Goal: Task Accomplishment & Management: Complete application form

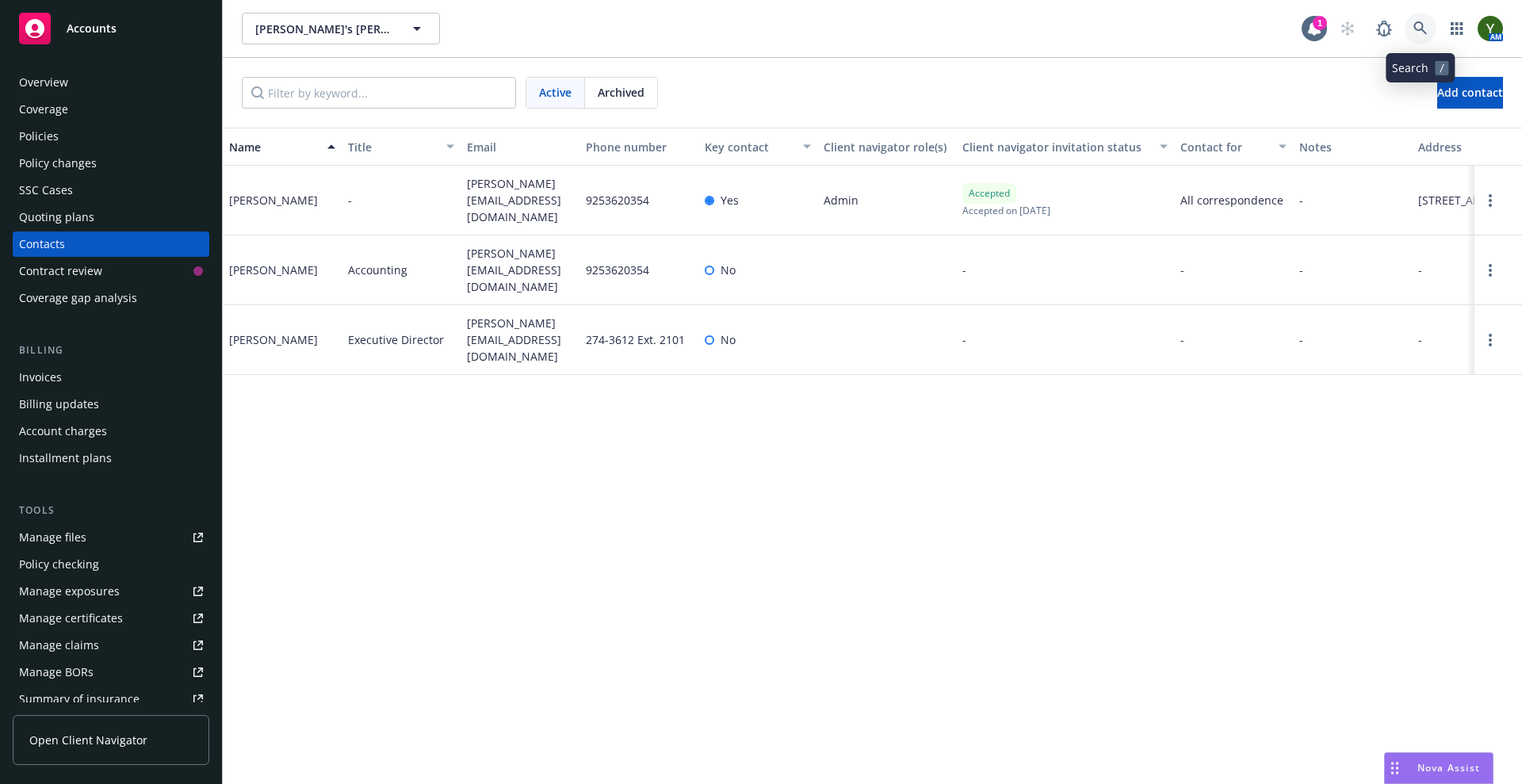
click at [1408, 35] on link at bounding box center [1420, 28] width 31 height 31
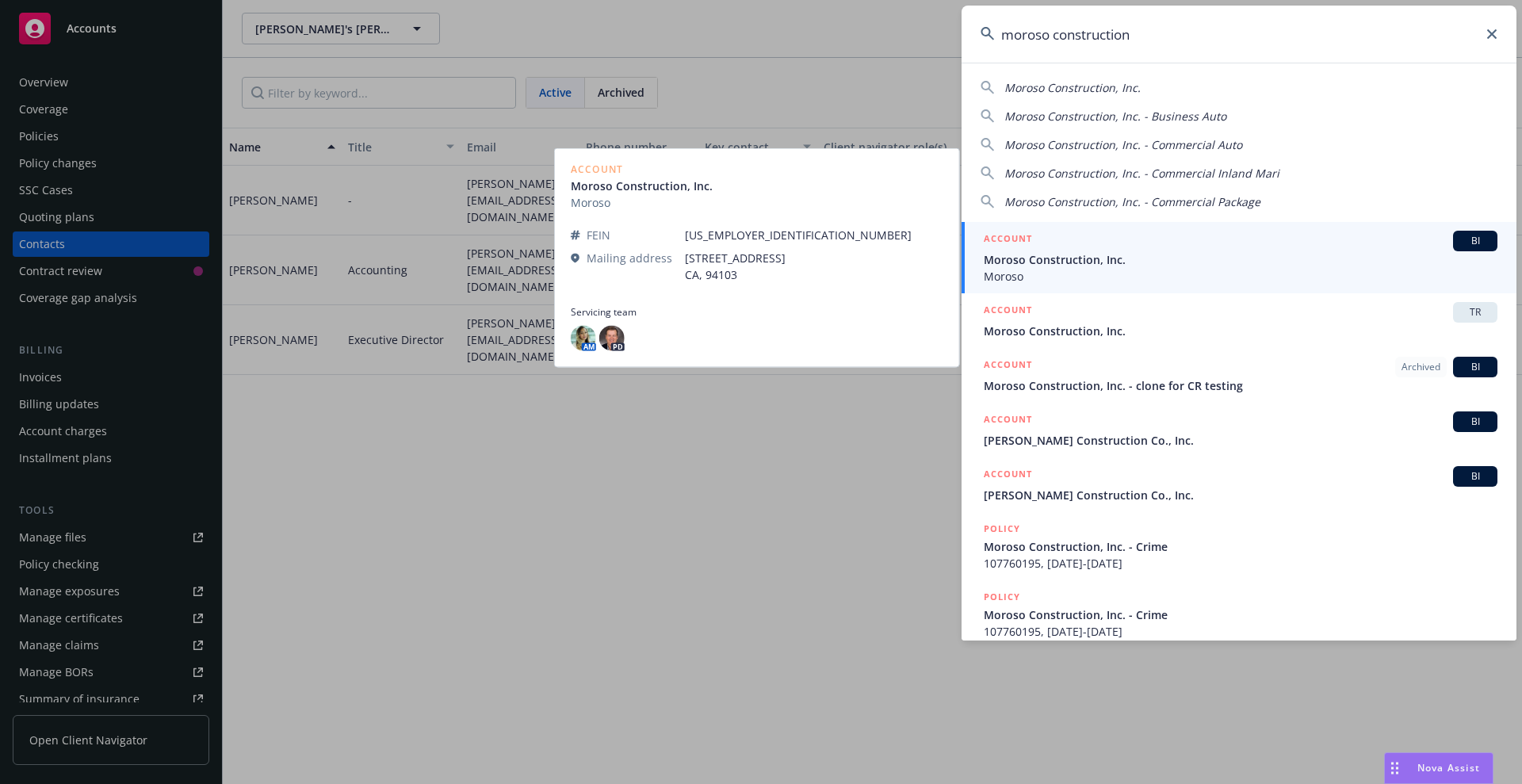
type input "moroso construction"
click at [1054, 267] on span "Moroso Construction, Inc." at bounding box center [1240, 259] width 514 height 17
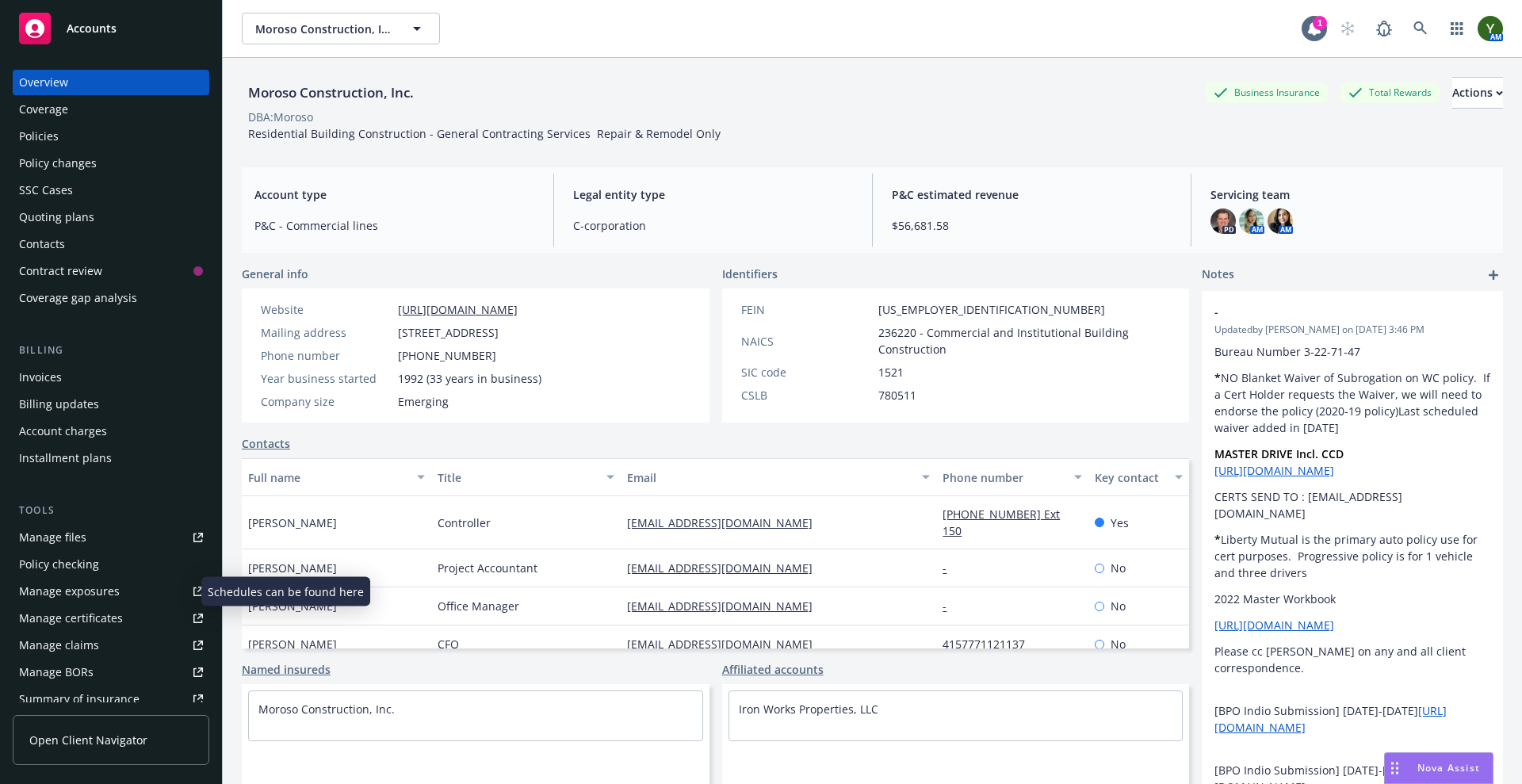
click at [63, 595] on div "Manage exposures" at bounding box center [69, 591] width 101 height 25
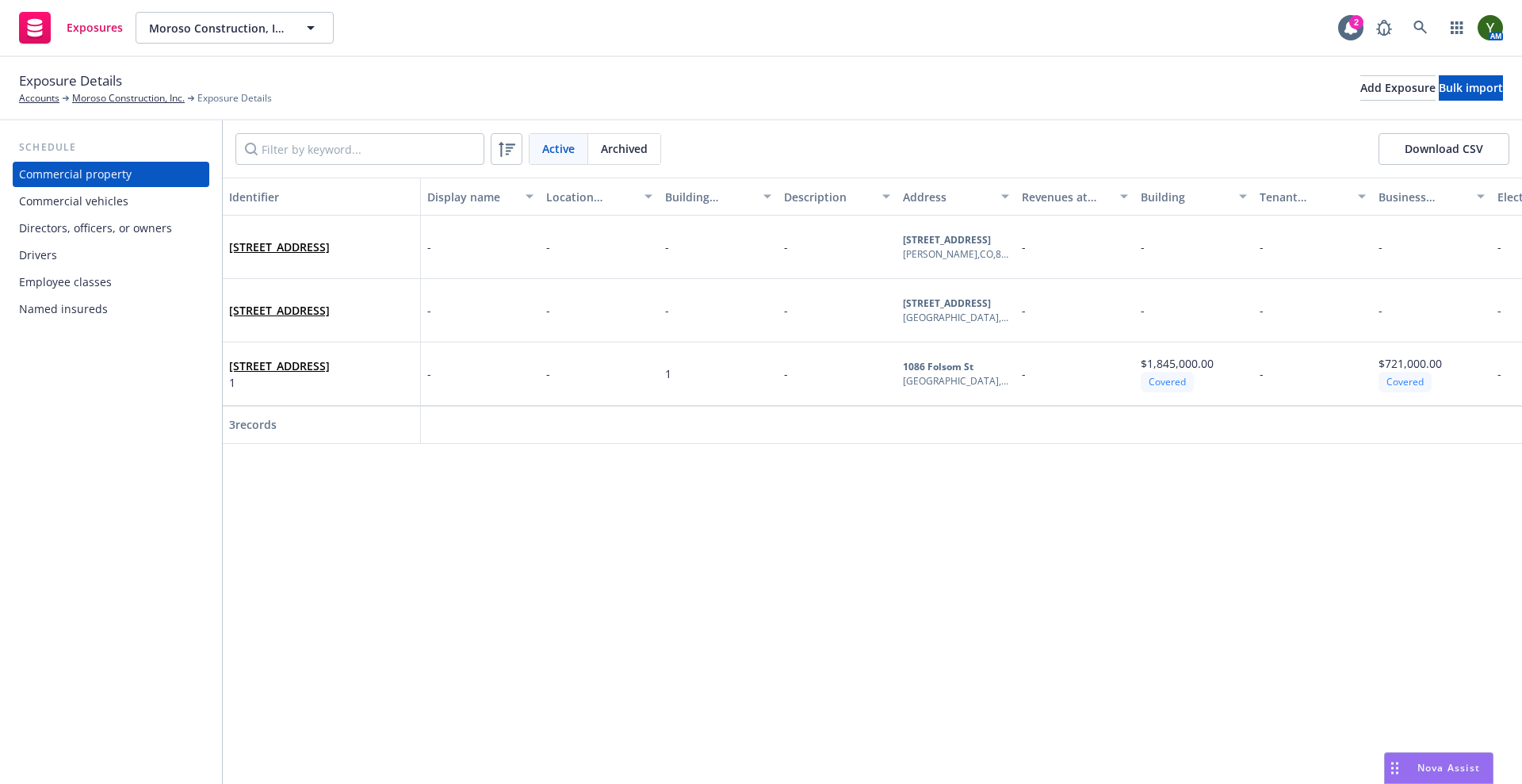
click at [104, 203] on div "Commercial vehicles" at bounding box center [73, 202] width 110 height 25
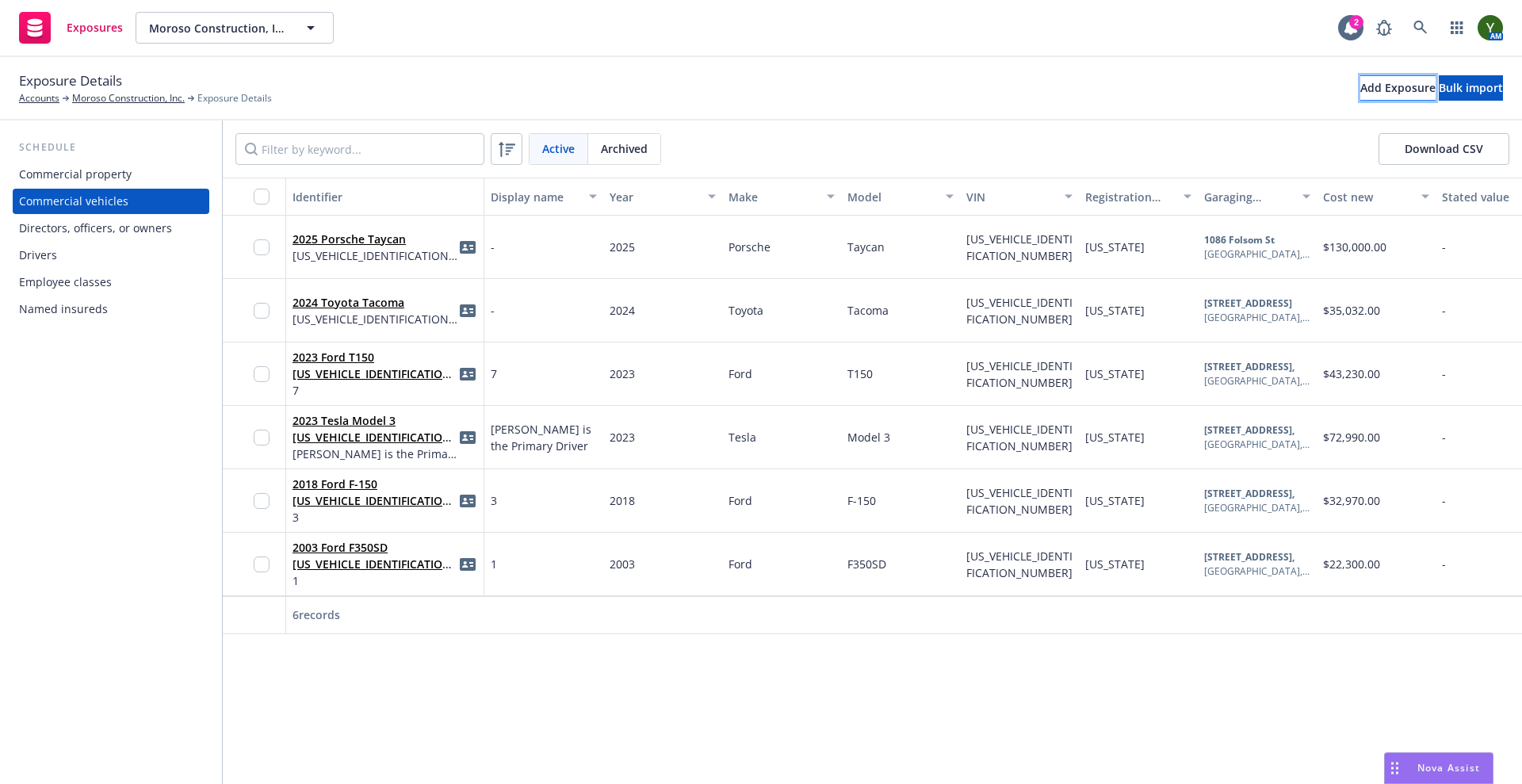
click at [1361, 86] on div "Add Exposure" at bounding box center [1398, 88] width 75 height 23
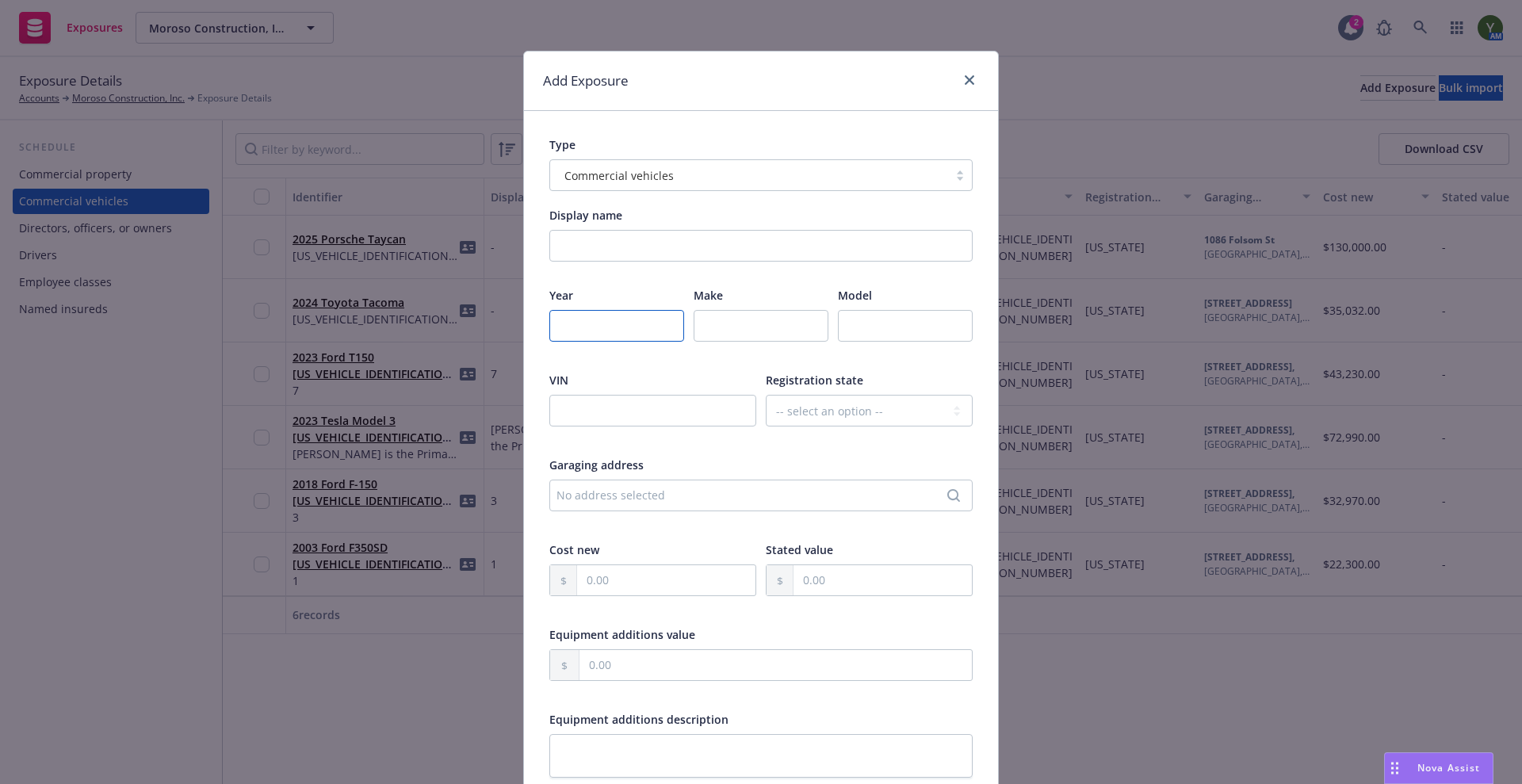
click at [641, 333] on input "number" at bounding box center [617, 326] width 135 height 31
type input "2025"
type input "Toyota"
type input "Tacoma"
click at [638, 429] on div at bounding box center [652, 420] width 207 height 52
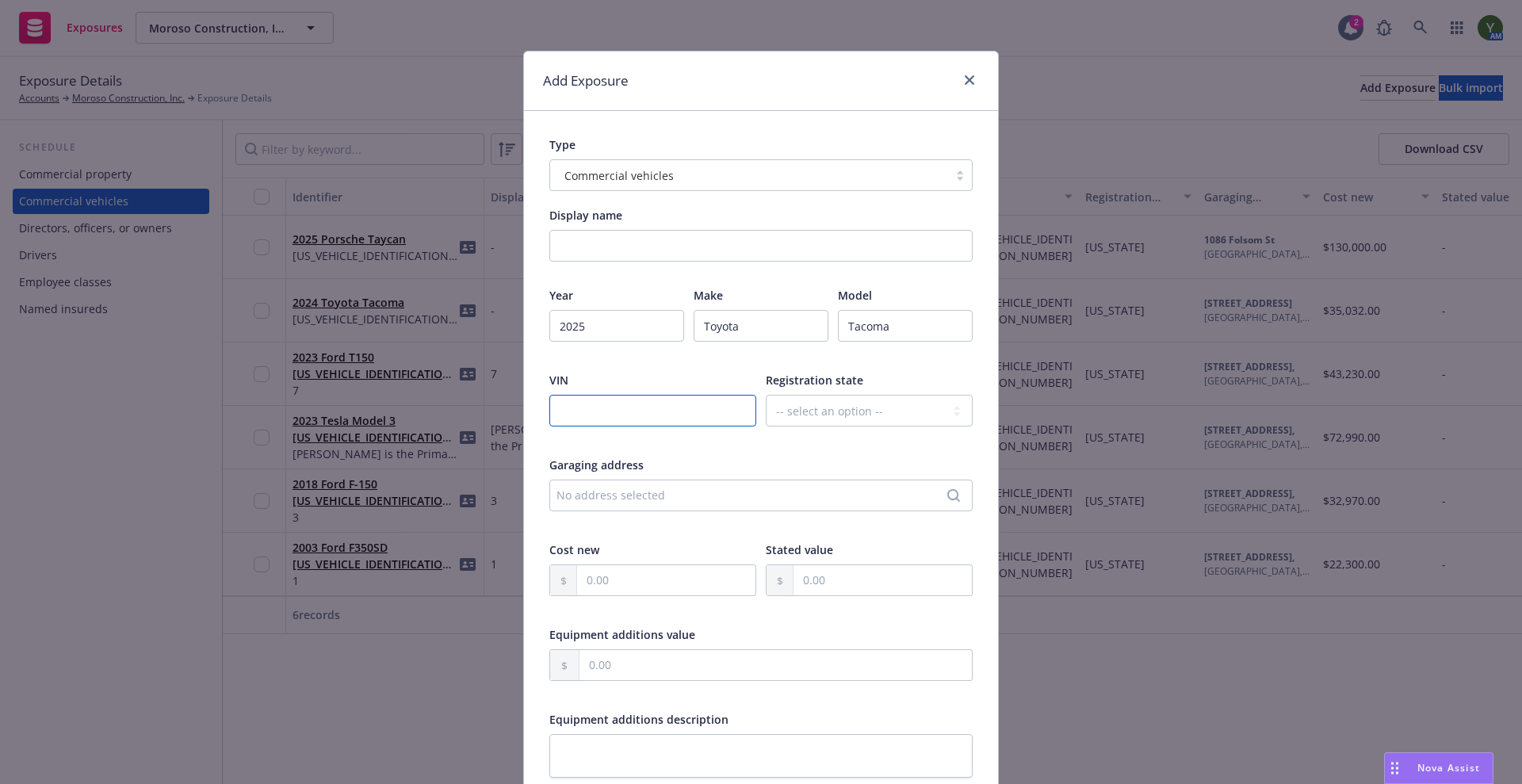
click at [622, 412] on input "text" at bounding box center [652, 410] width 207 height 31
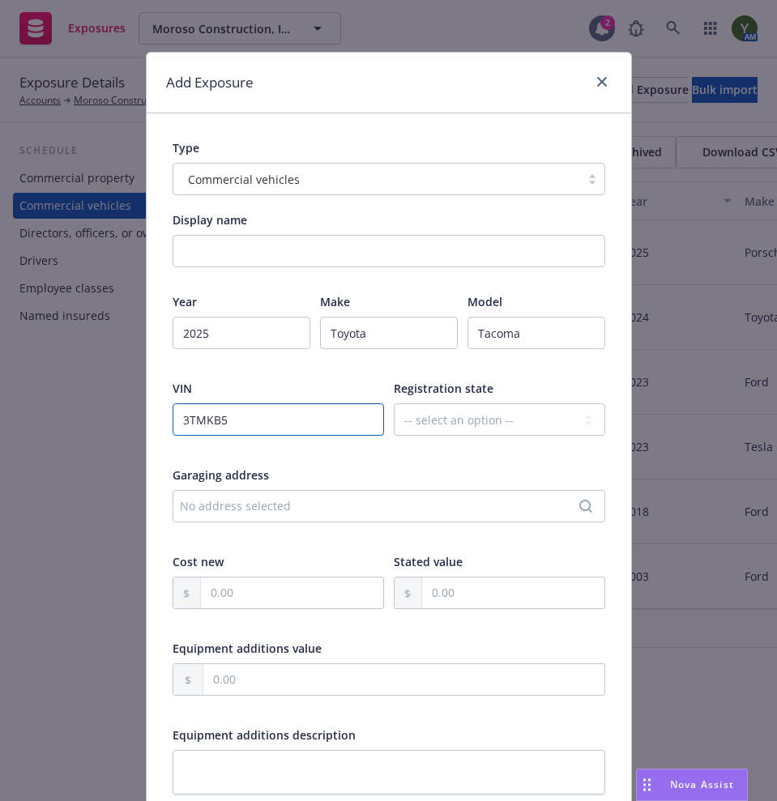
click at [309, 412] on input "3TMKB5" at bounding box center [278, 419] width 211 height 32
type input "[US_VEHICLE_IDENTIFICATION_NUMBER]"
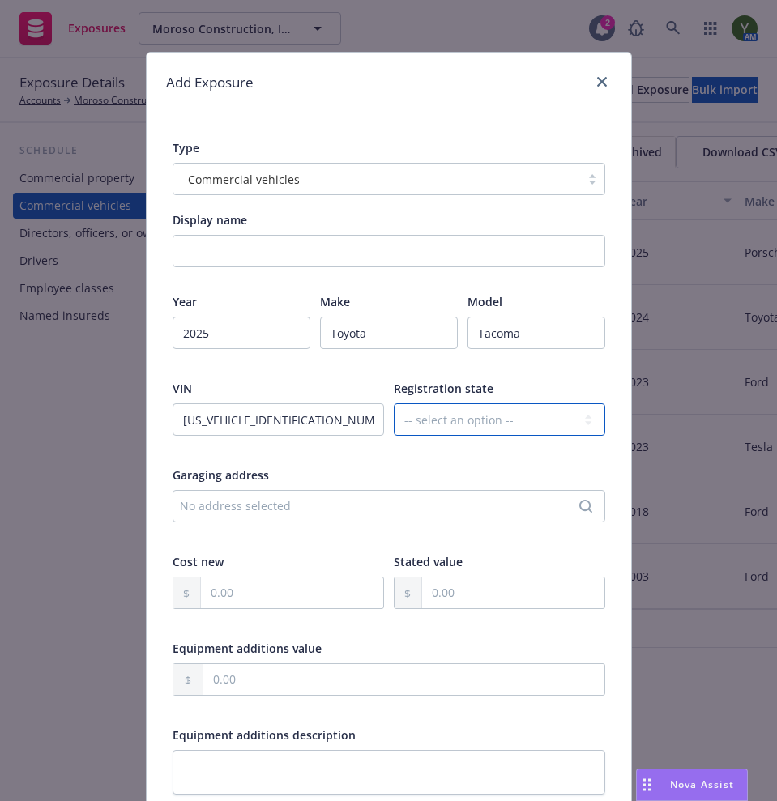
click at [435, 423] on select "-- select an option -- [US_STATE] [US_STATE] [US_STATE] [US_STATE] [US_STATE] […" at bounding box center [499, 419] width 211 height 32
select select "CA"
click at [394, 403] on select "-- select an option -- [US_STATE] [US_STATE] [US_STATE] [US_STATE] [US_STATE] […" at bounding box center [499, 419] width 211 height 32
click at [220, 508] on div "No address selected" at bounding box center [381, 505] width 402 height 17
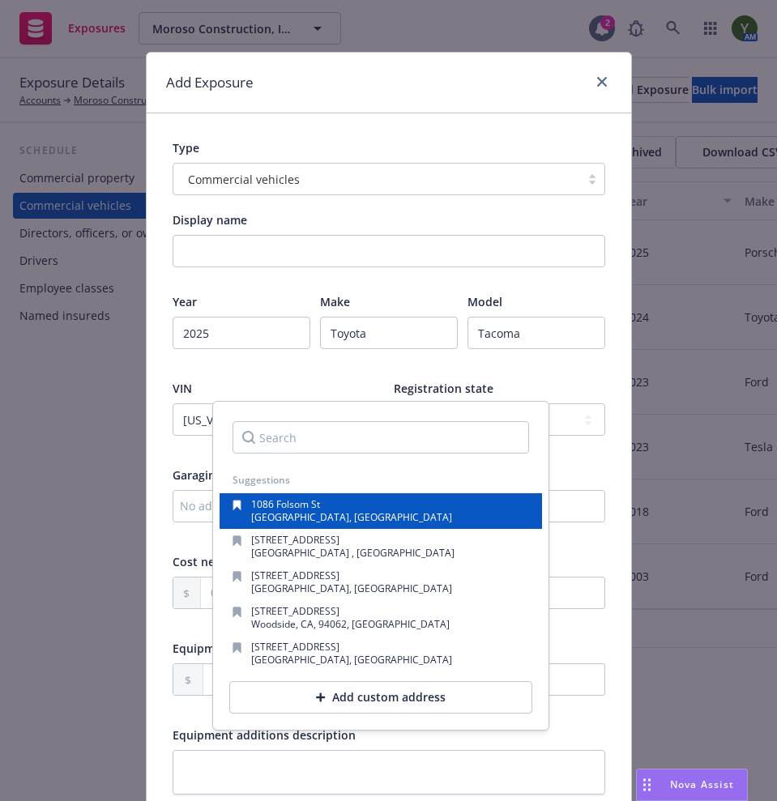
click at [278, 510] on span "[GEOGRAPHIC_DATA], [GEOGRAPHIC_DATA]" at bounding box center [351, 517] width 201 height 14
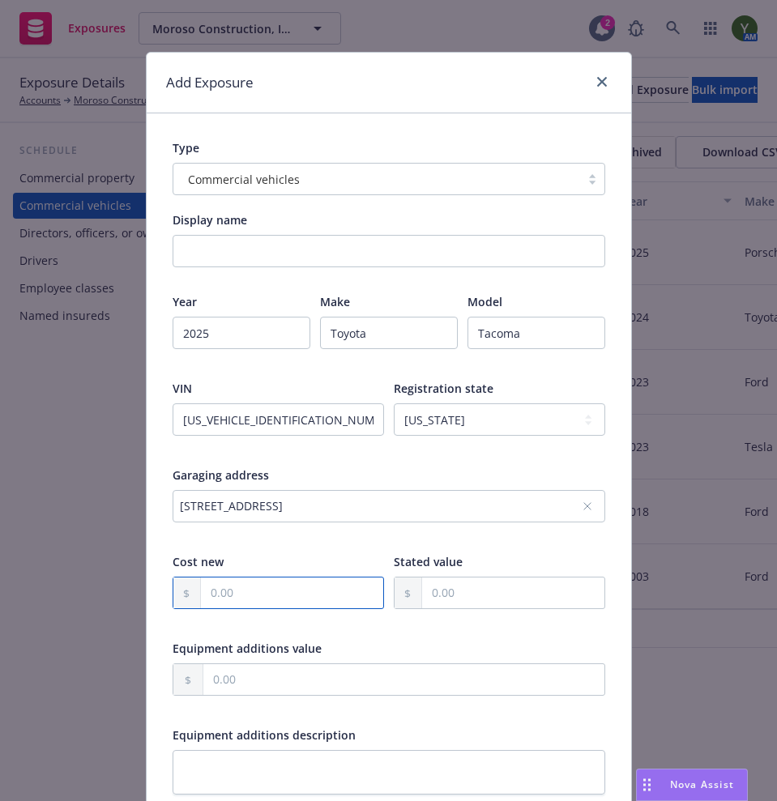
click at [237, 604] on input "text" at bounding box center [292, 593] width 182 height 31
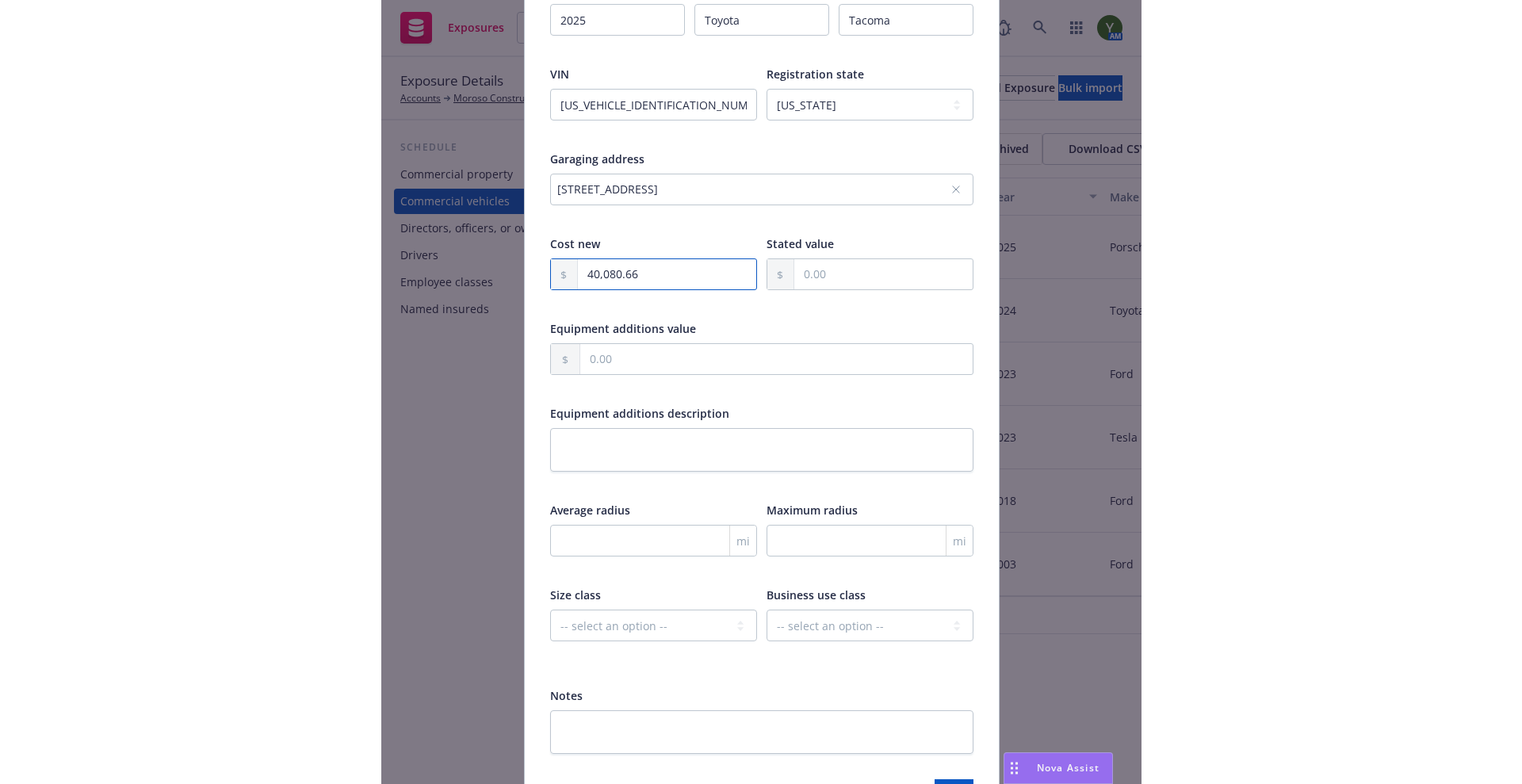
scroll to position [410, 0]
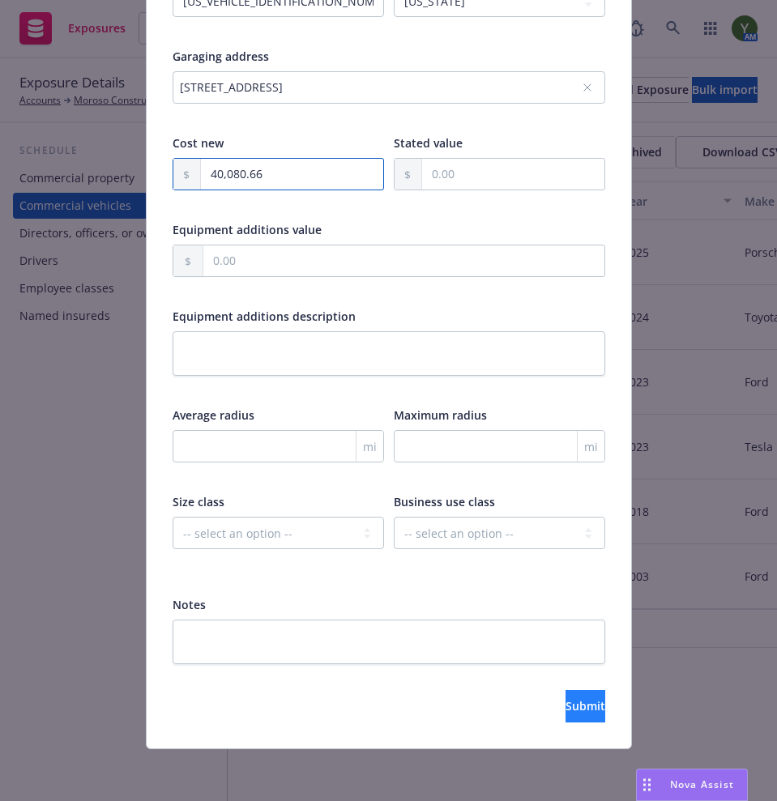
type input "40,080.66"
click at [565, 702] on span "Submit" at bounding box center [585, 705] width 40 height 15
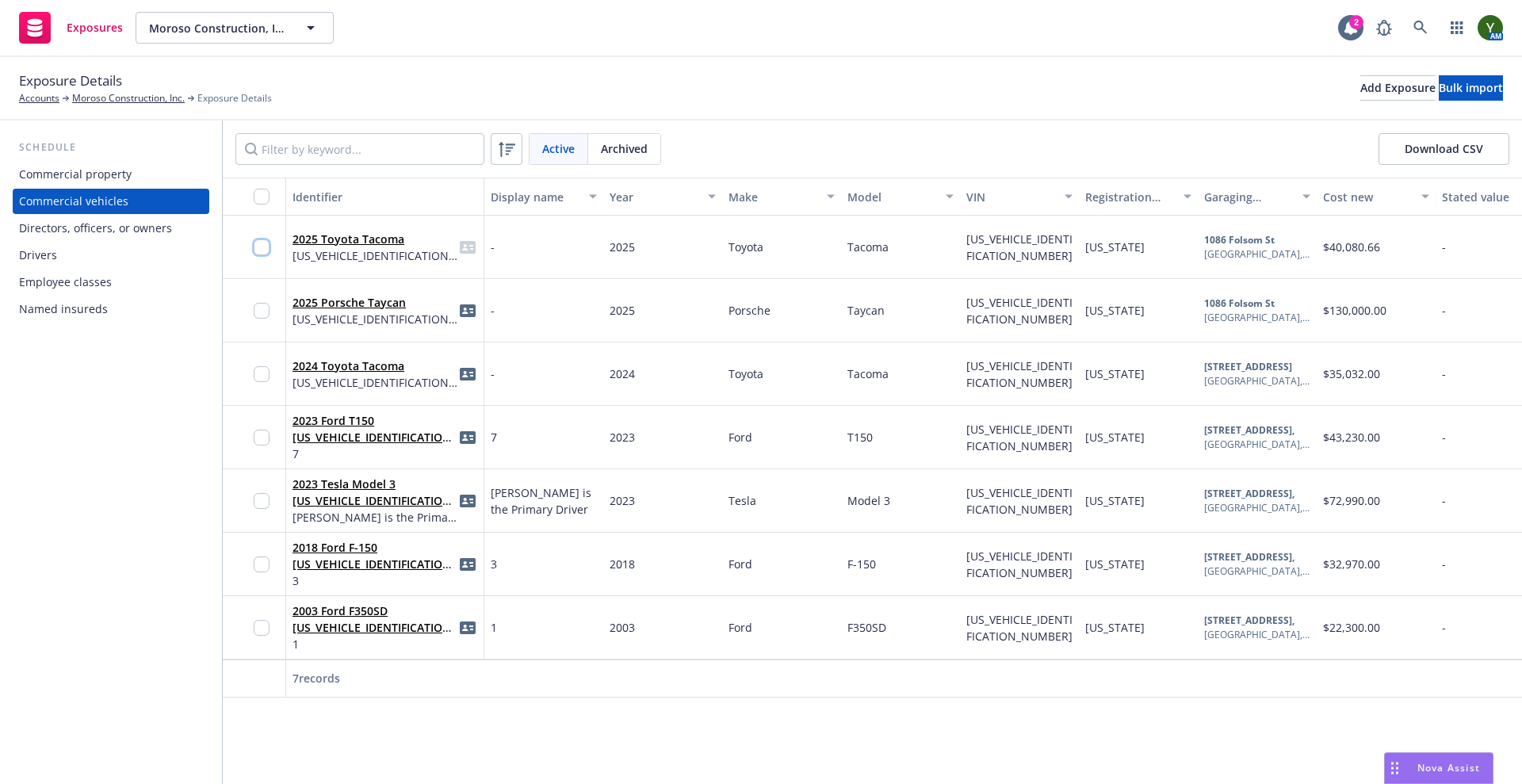
click at [263, 247] on input "checkbox" at bounding box center [261, 248] width 16 height 16
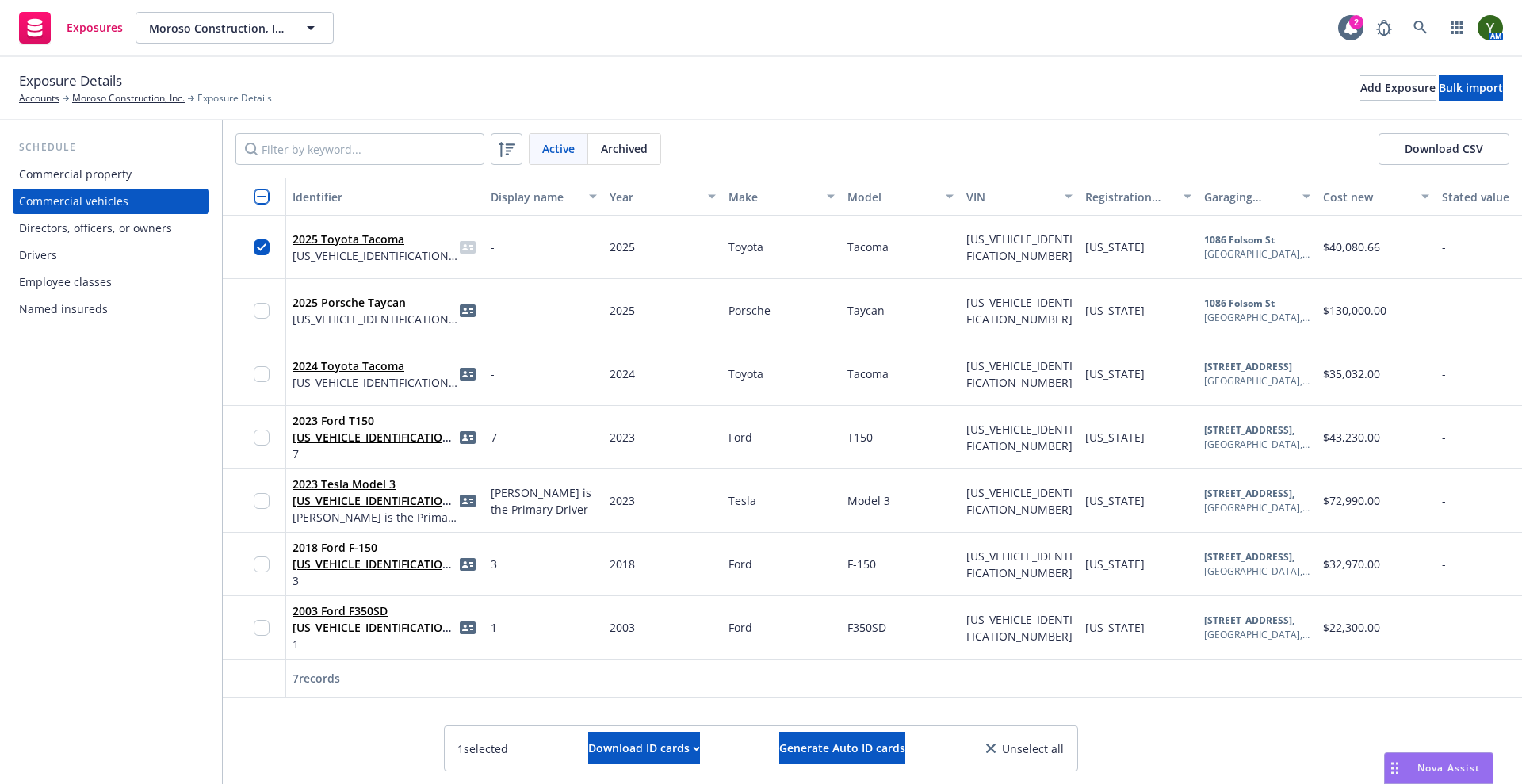
click at [426, 260] on div "2025 Toyota Tacoma [US_VEHICLE_IDENTIFICATION_NUMBER]" at bounding box center [385, 247] width 185 height 44
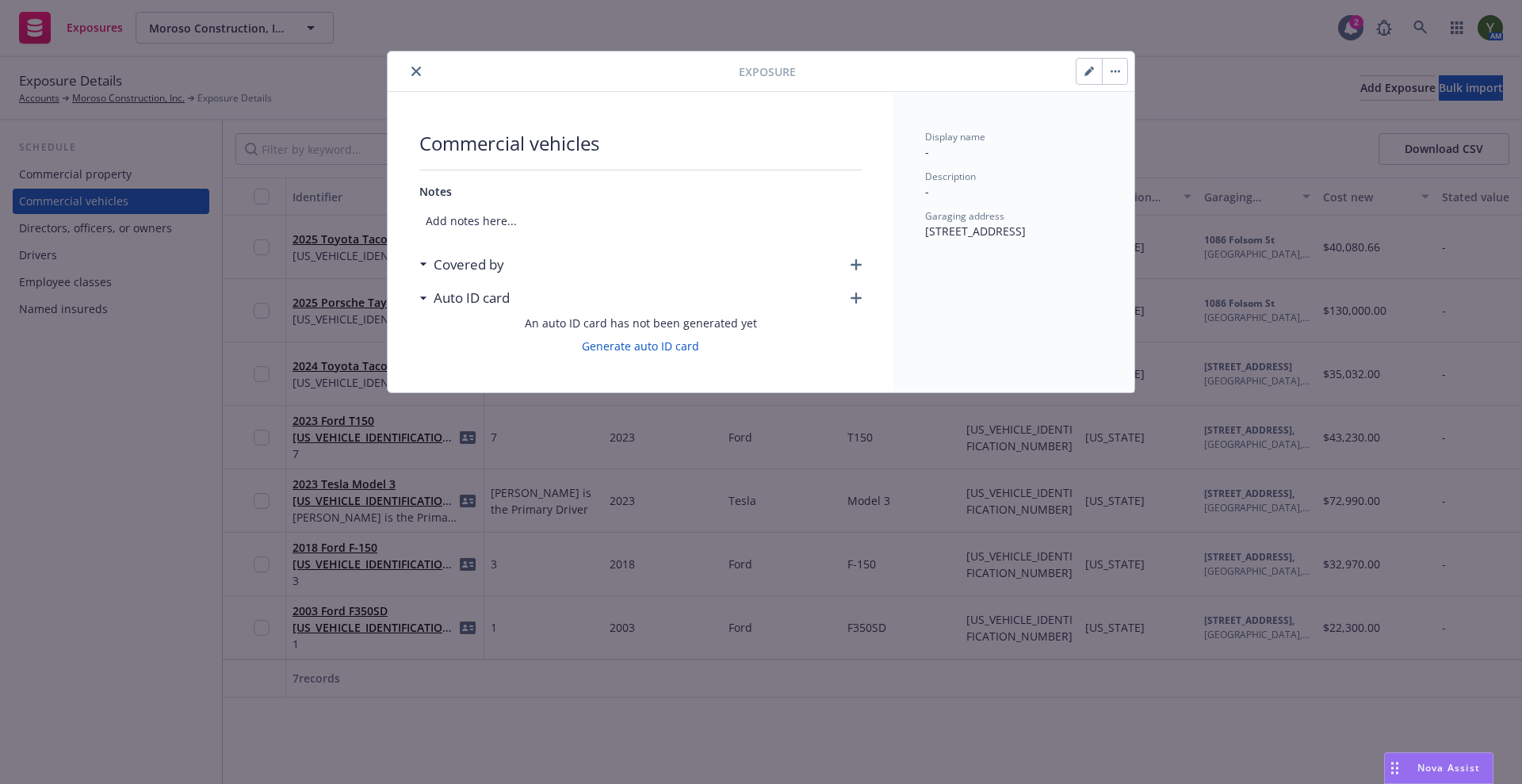
click at [536, 262] on div "Covered by" at bounding box center [641, 265] width 442 height 33
click at [854, 263] on icon "button" at bounding box center [855, 264] width 11 height 11
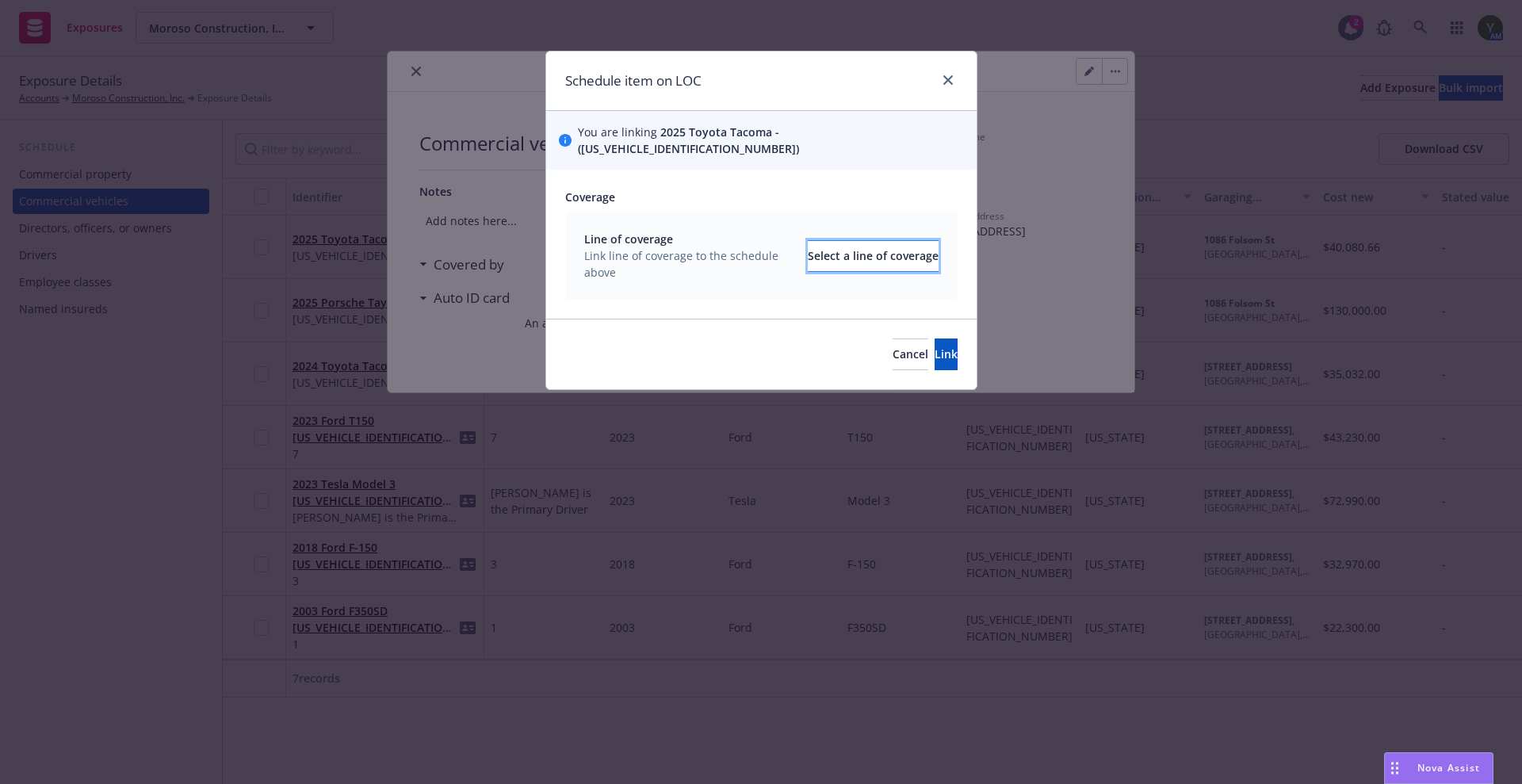
click at [807, 247] on button "Select a line of coverage" at bounding box center [873, 255] width 131 height 31
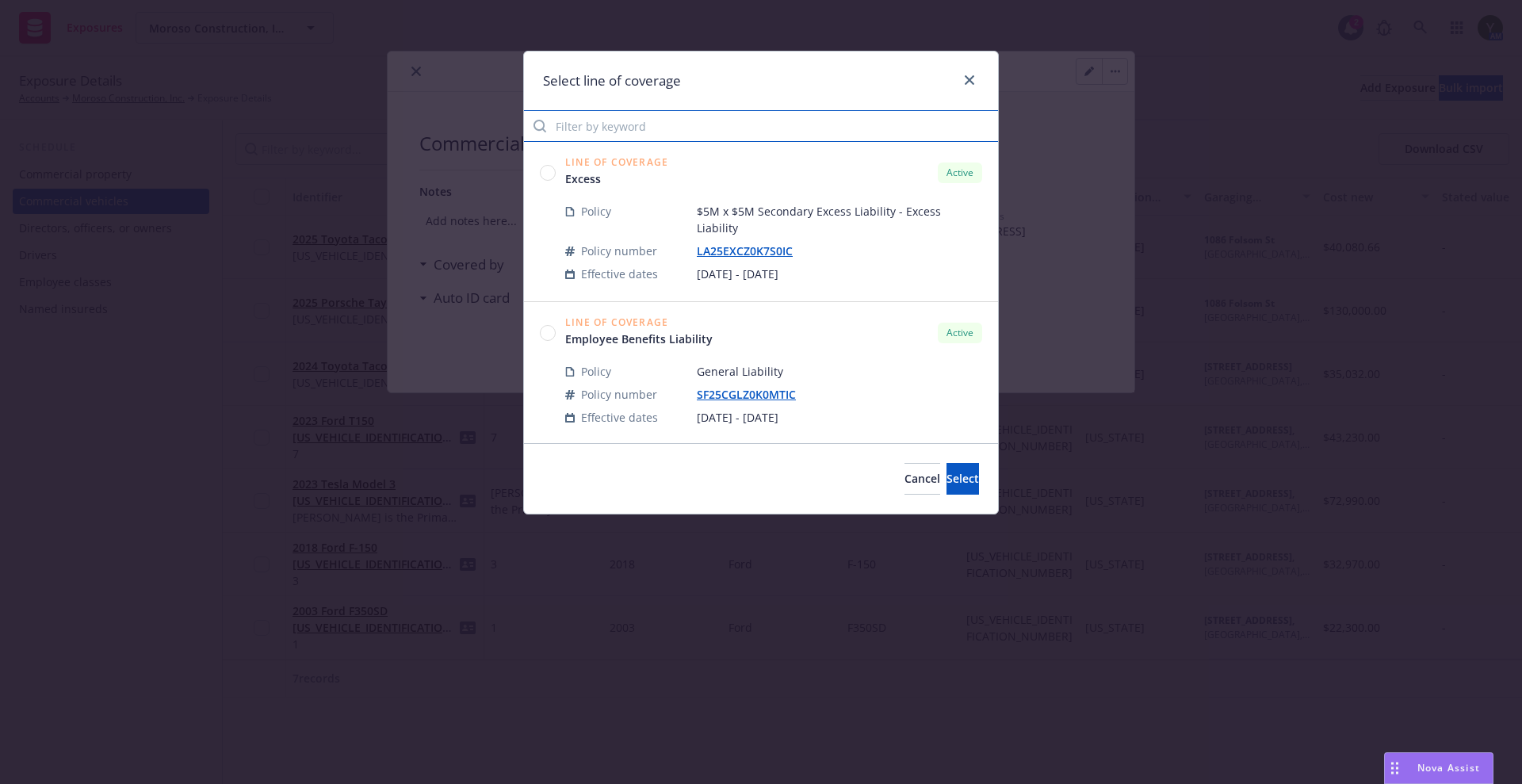
click at [702, 131] on input "Filter by keyword" at bounding box center [761, 126] width 474 height 31
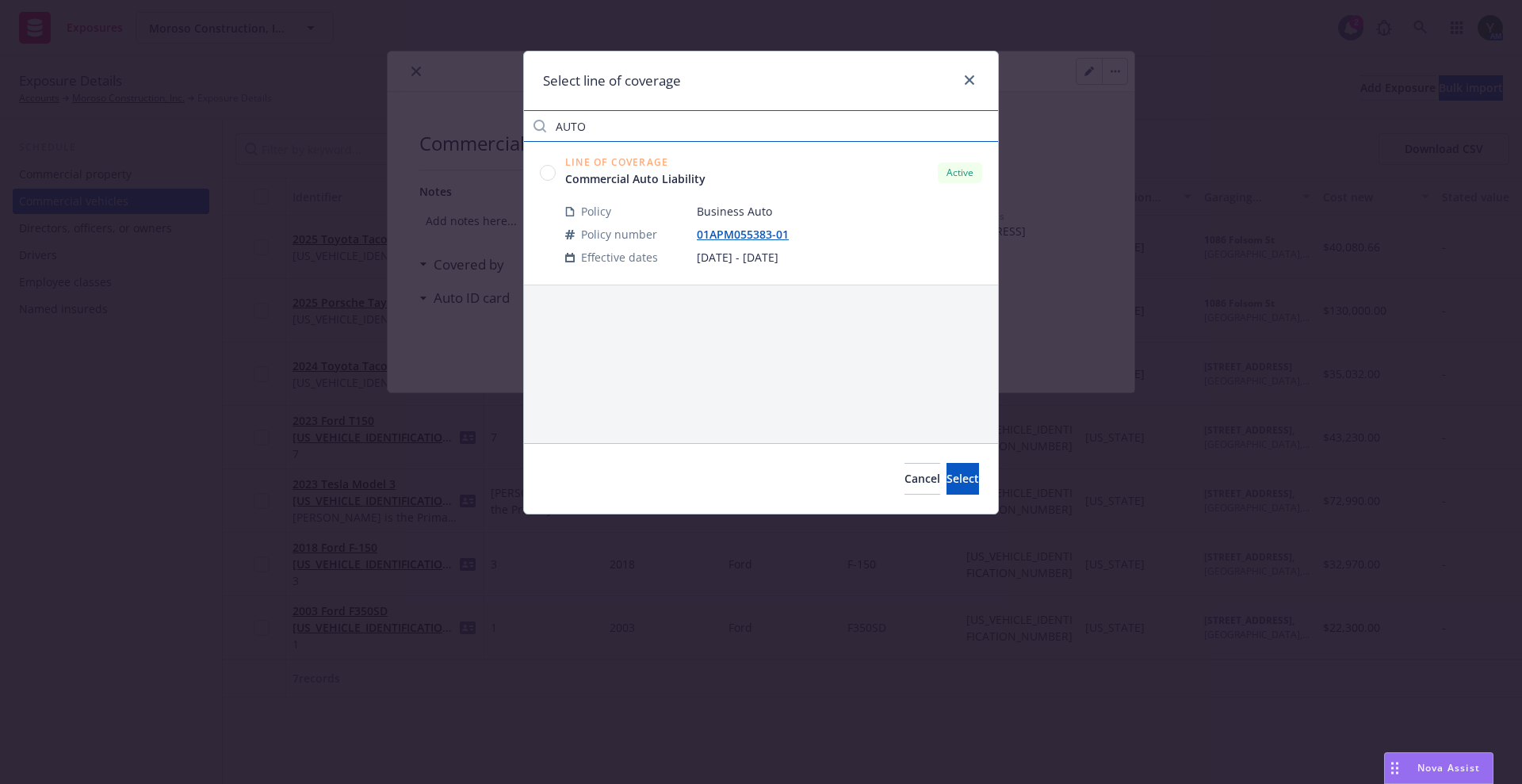
type input "AUTO"
click at [553, 164] on icon at bounding box center [548, 172] width 16 height 16
click at [957, 489] on button "Select" at bounding box center [962, 479] width 32 height 31
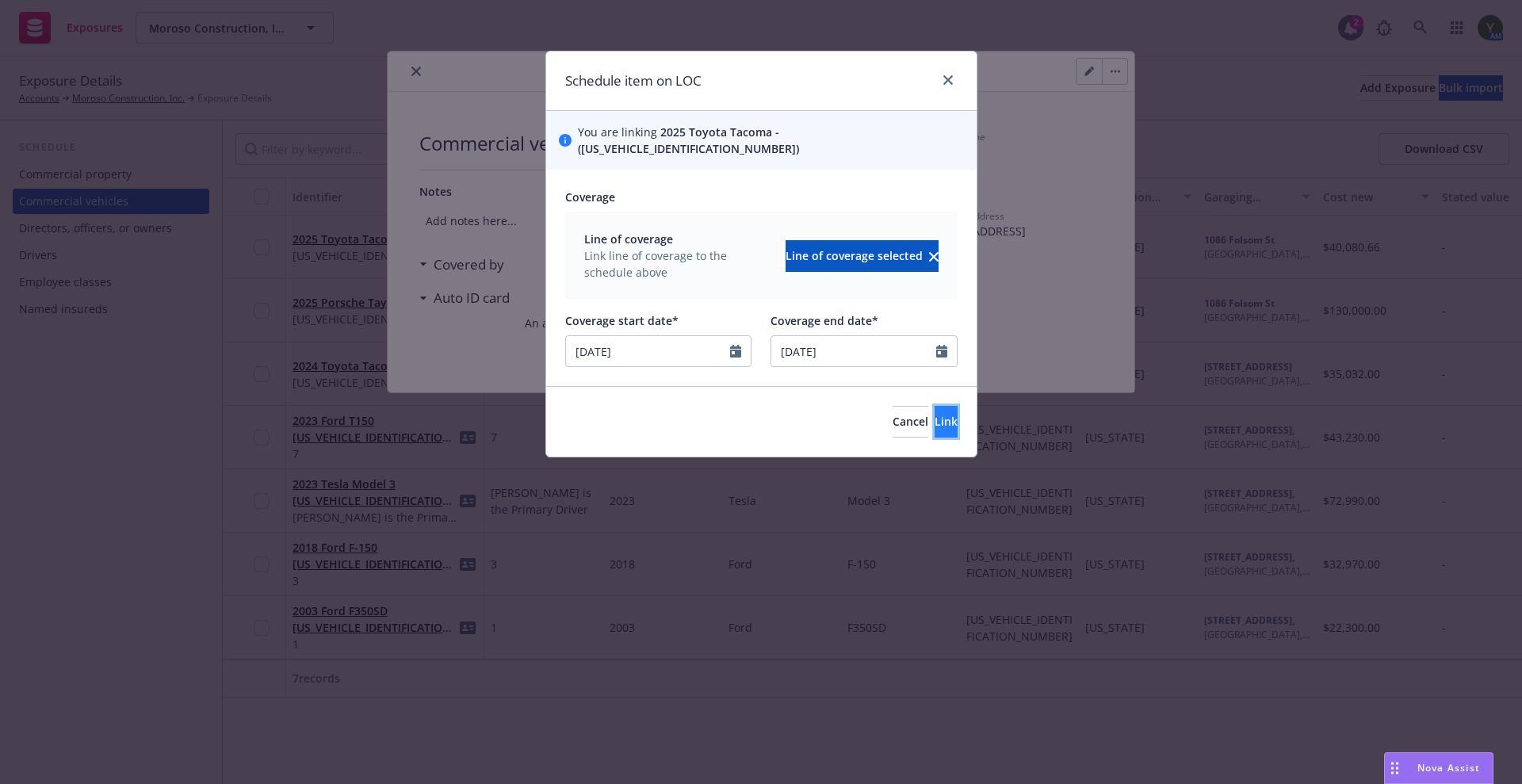
click at [935, 414] on span "Link" at bounding box center [945, 421] width 23 height 15
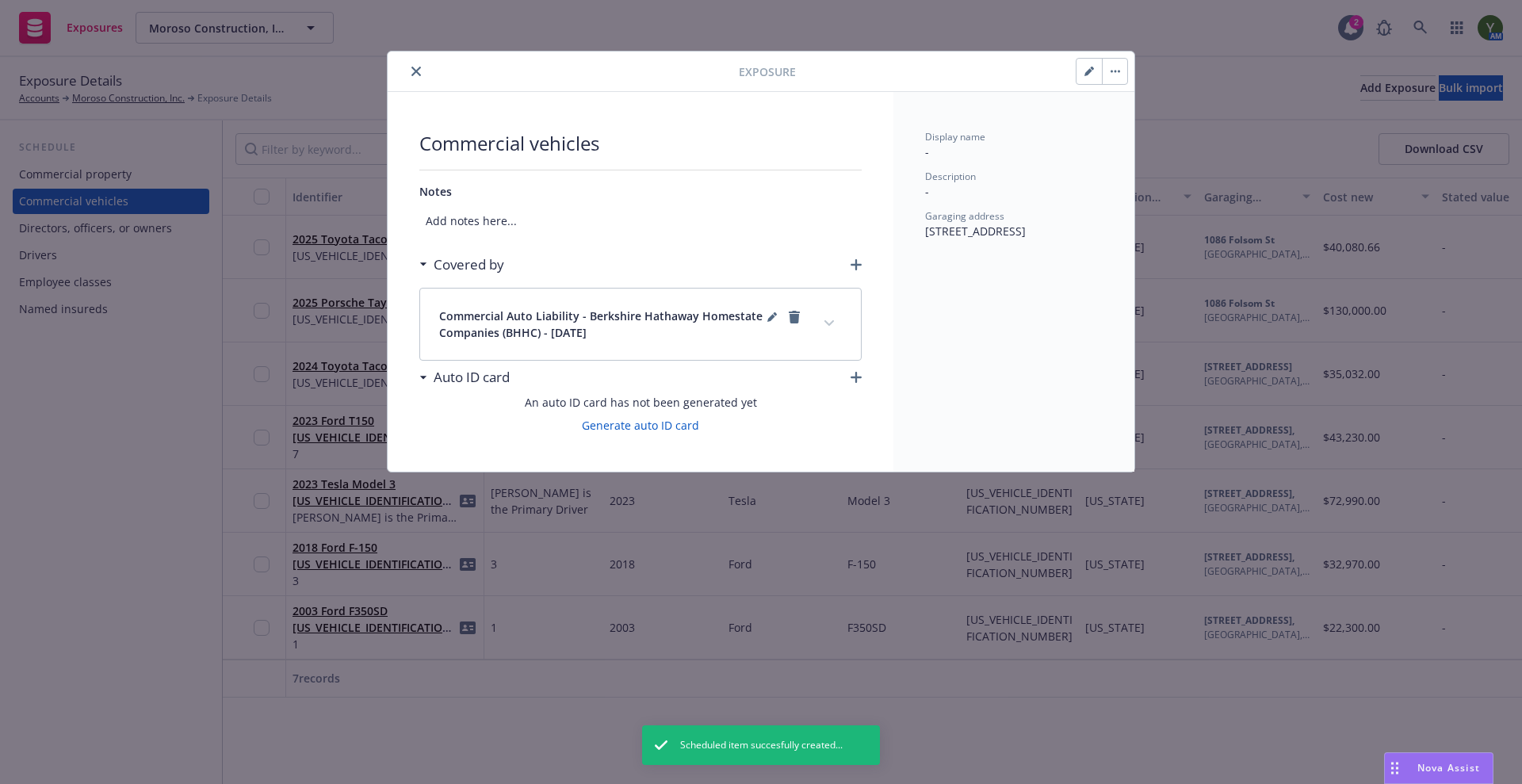
click at [420, 70] on icon "close" at bounding box center [416, 71] width 10 height 10
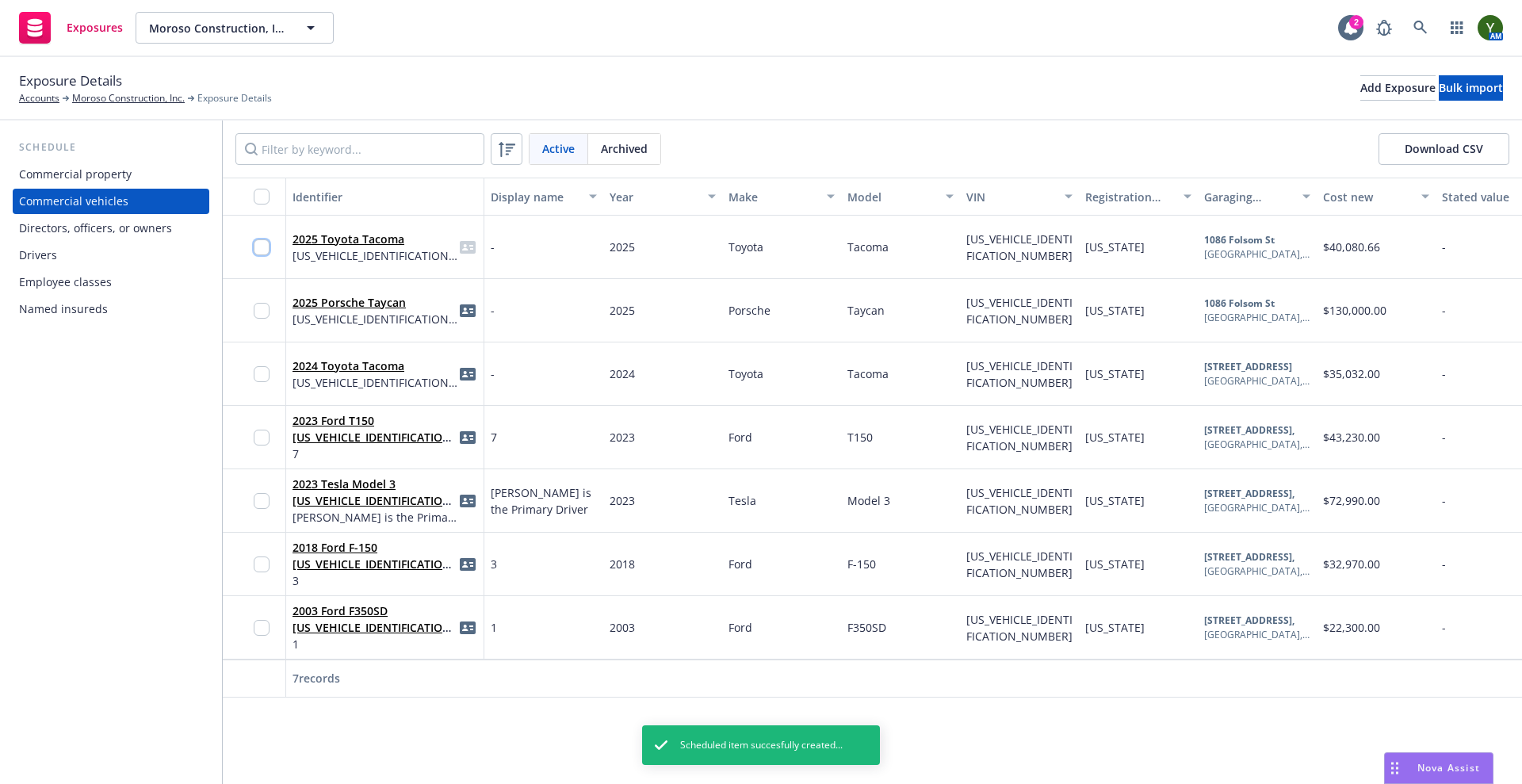
click at [262, 244] on input "checkbox" at bounding box center [261, 248] width 16 height 16
click at [905, 745] on span "Generate Auto ID cards" at bounding box center [842, 748] width 126 height 15
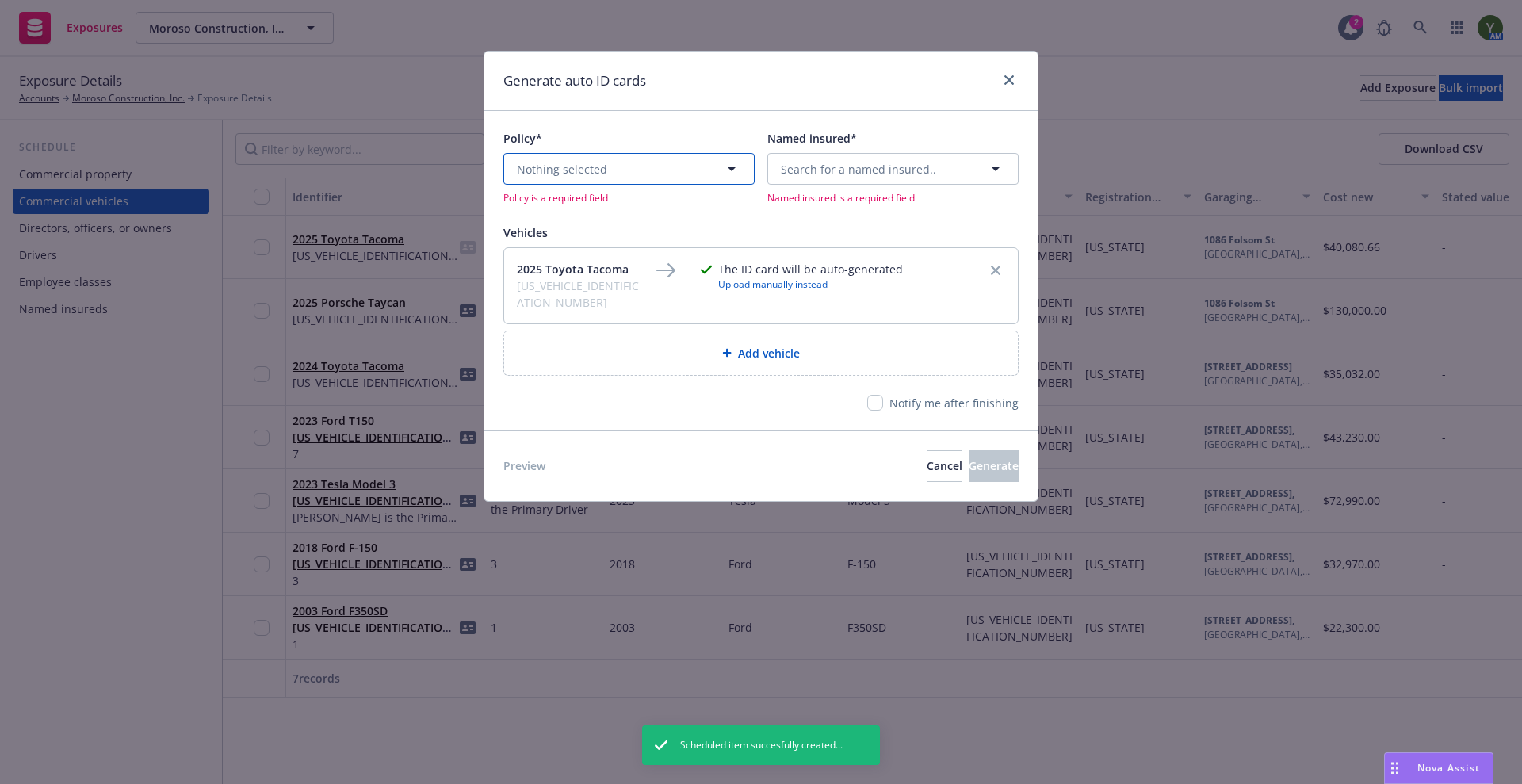
click at [574, 178] on button "Nothing selected" at bounding box center [628, 168] width 252 height 31
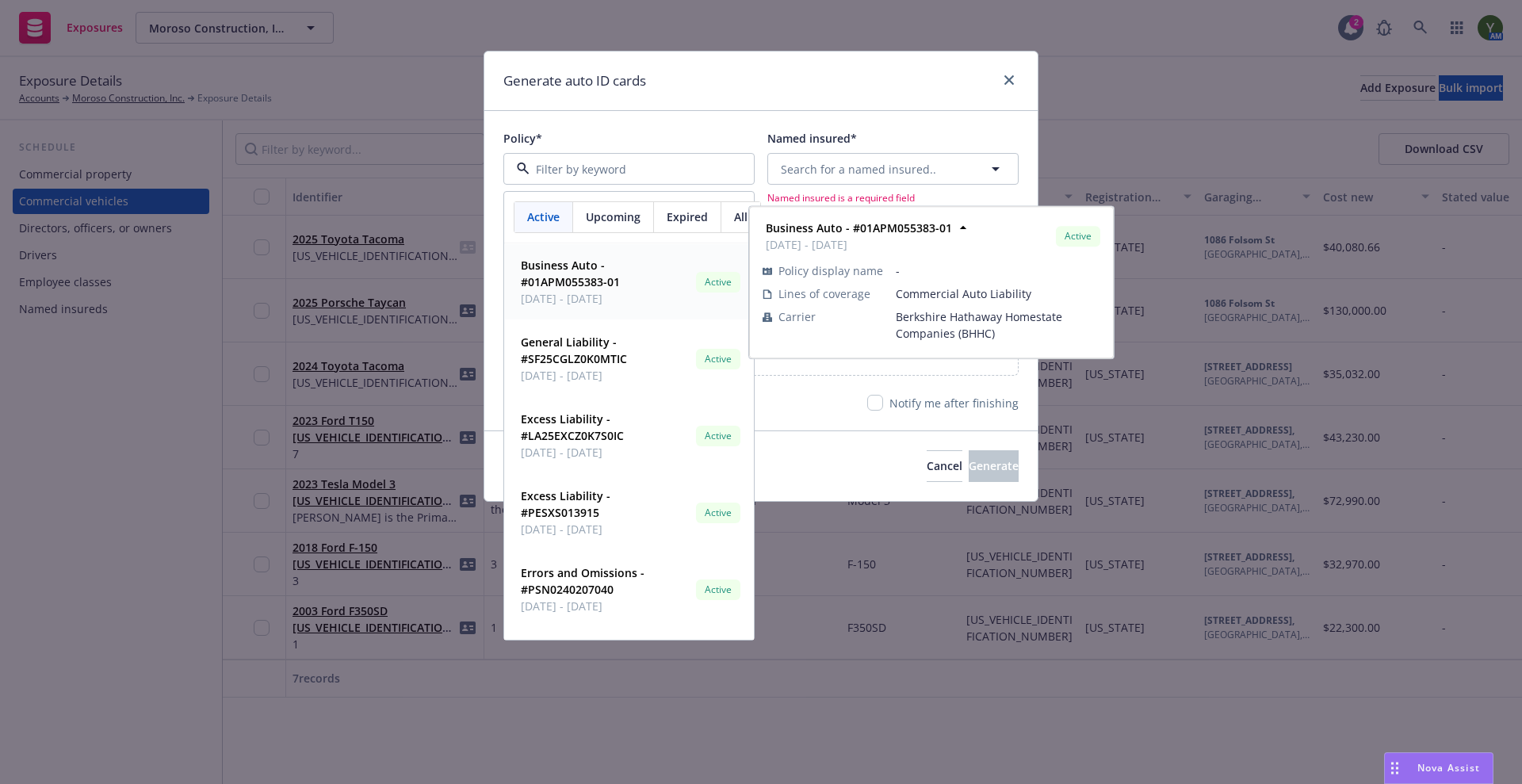
click at [581, 271] on strong "Business Auto - #01APM055383-01" at bounding box center [570, 273] width 99 height 31
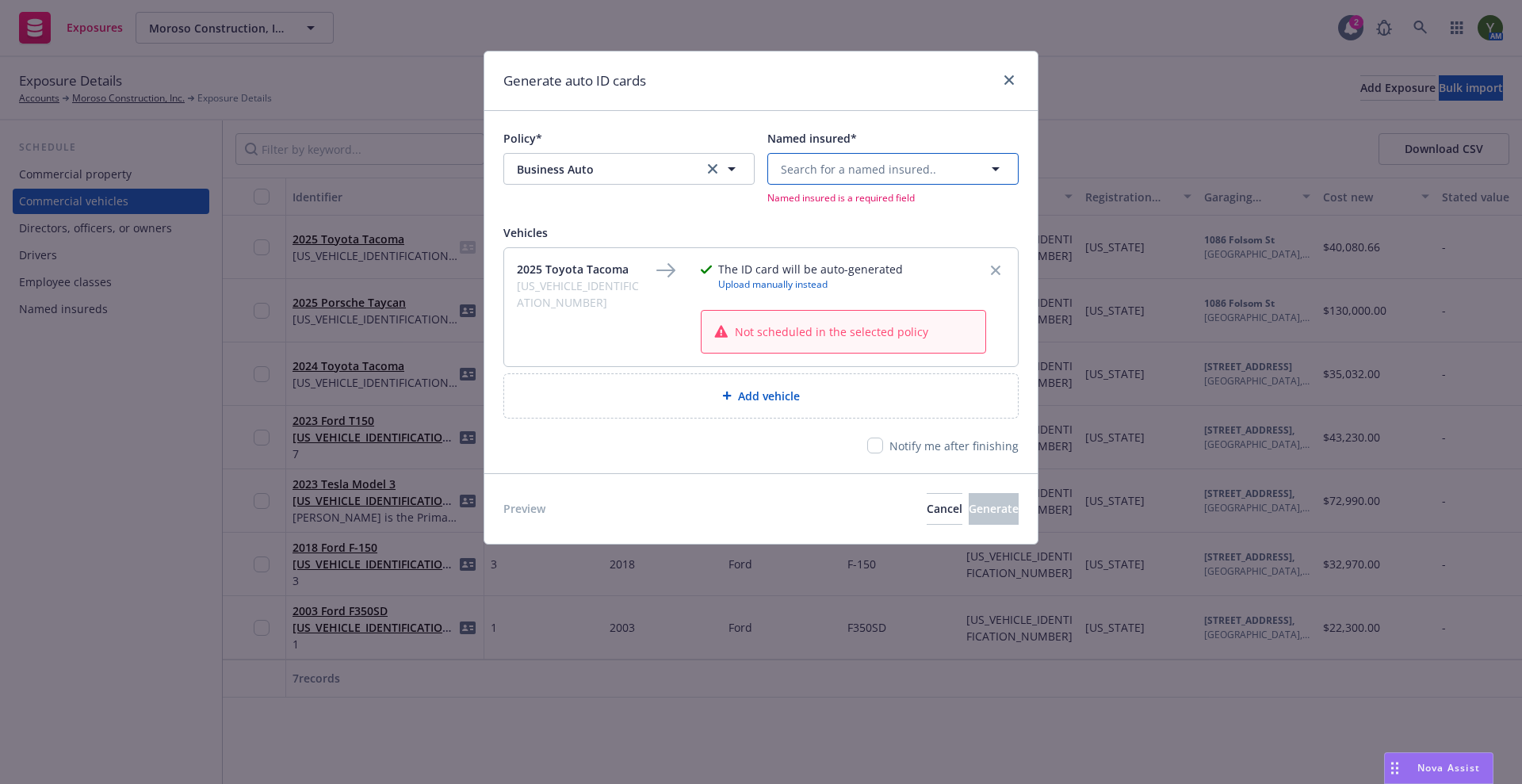
click at [829, 159] on button "Search for a named insured.." at bounding box center [893, 168] width 252 height 31
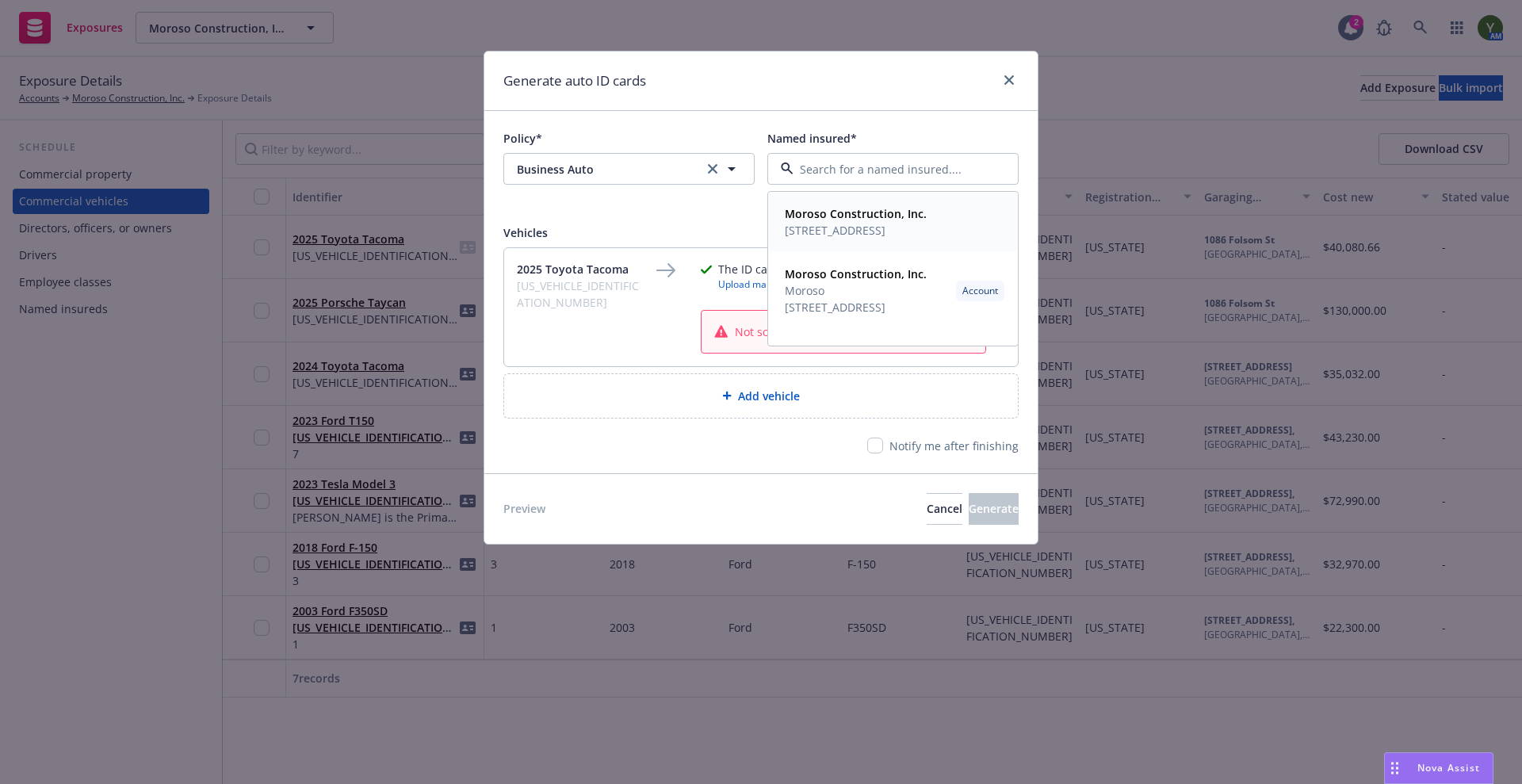
click at [826, 224] on span "[STREET_ADDRESS]" at bounding box center [855, 230] width 142 height 17
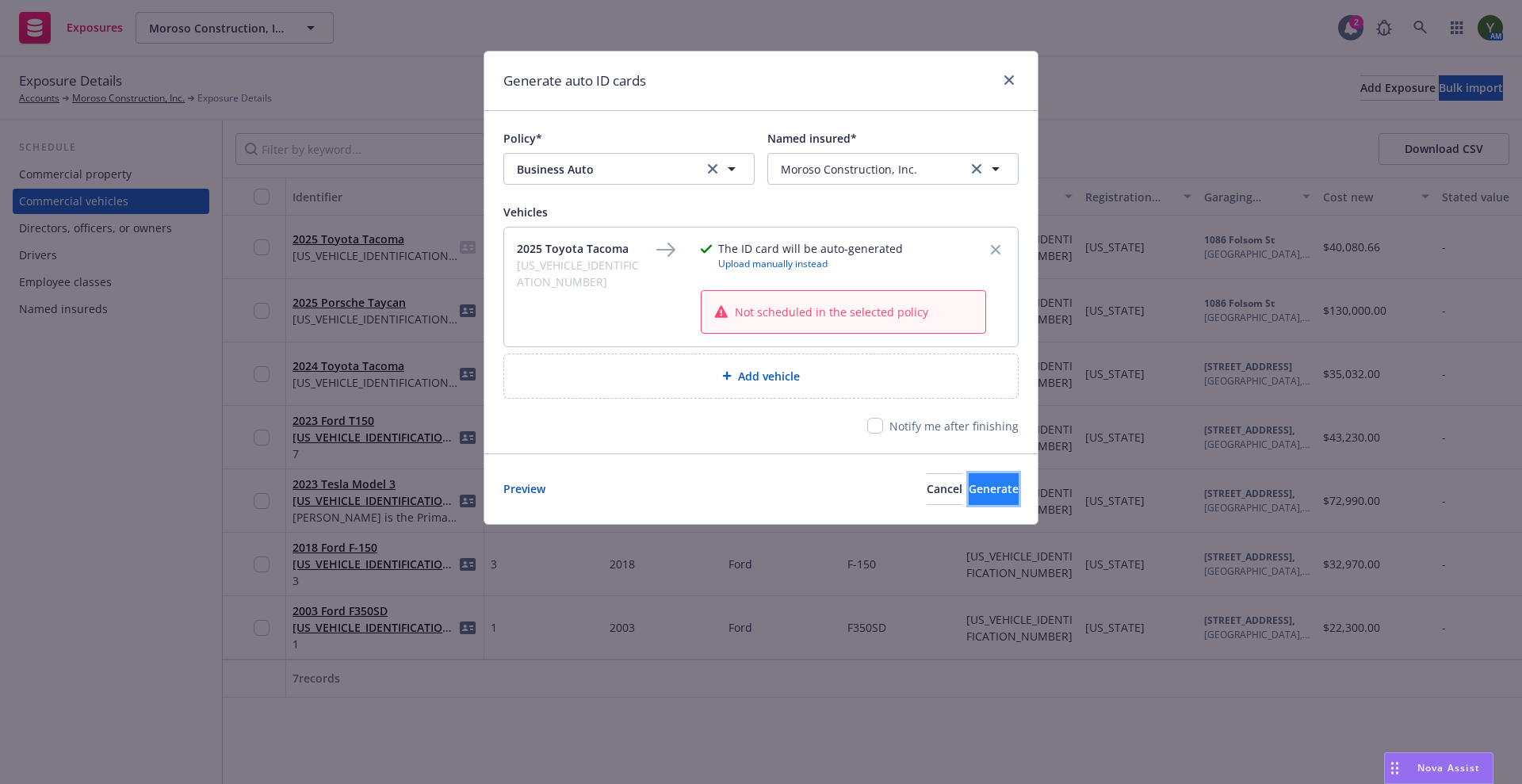
click at [969, 484] on span "Generate" at bounding box center [993, 488] width 50 height 15
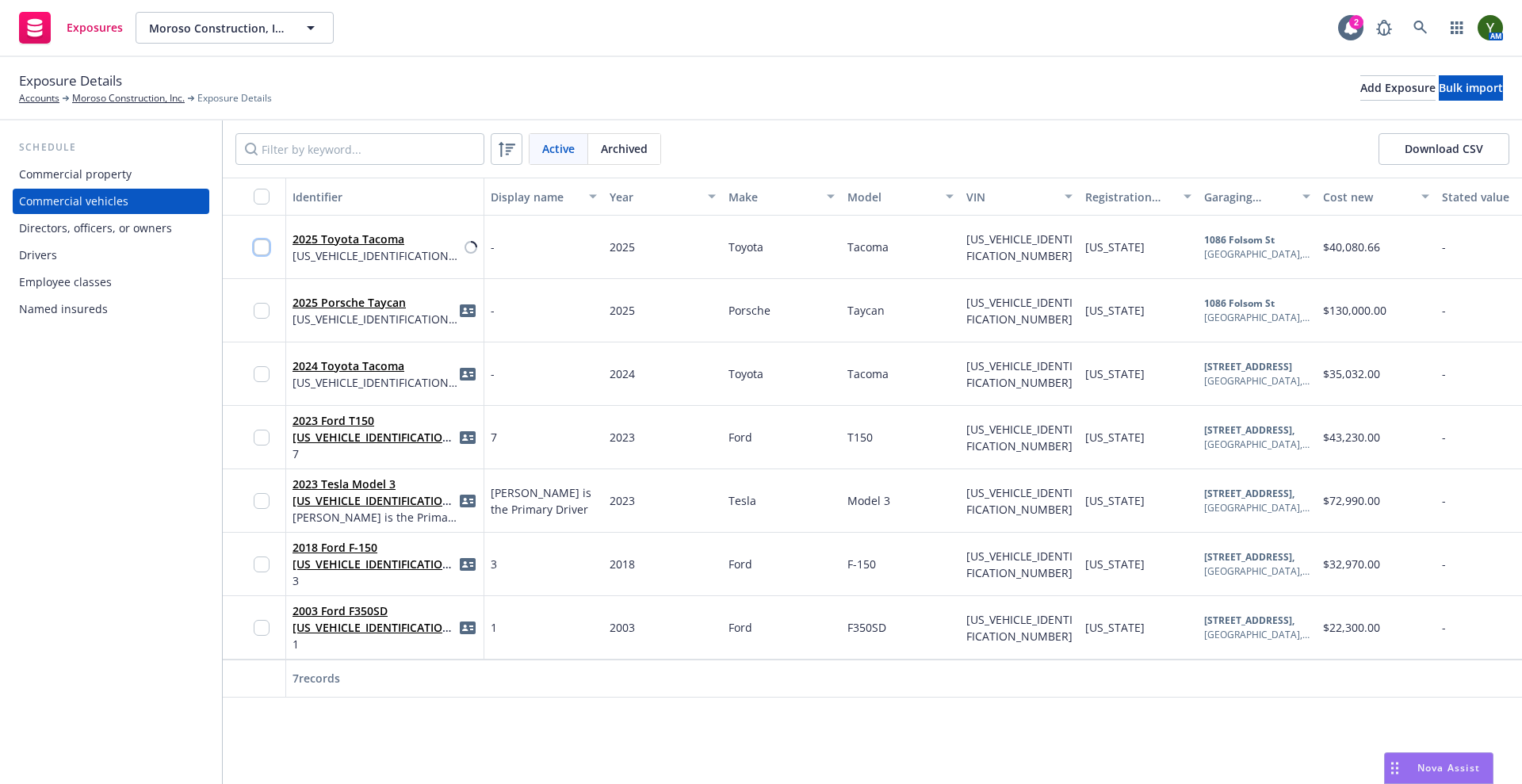
click at [254, 243] on input "checkbox" at bounding box center [261, 248] width 16 height 16
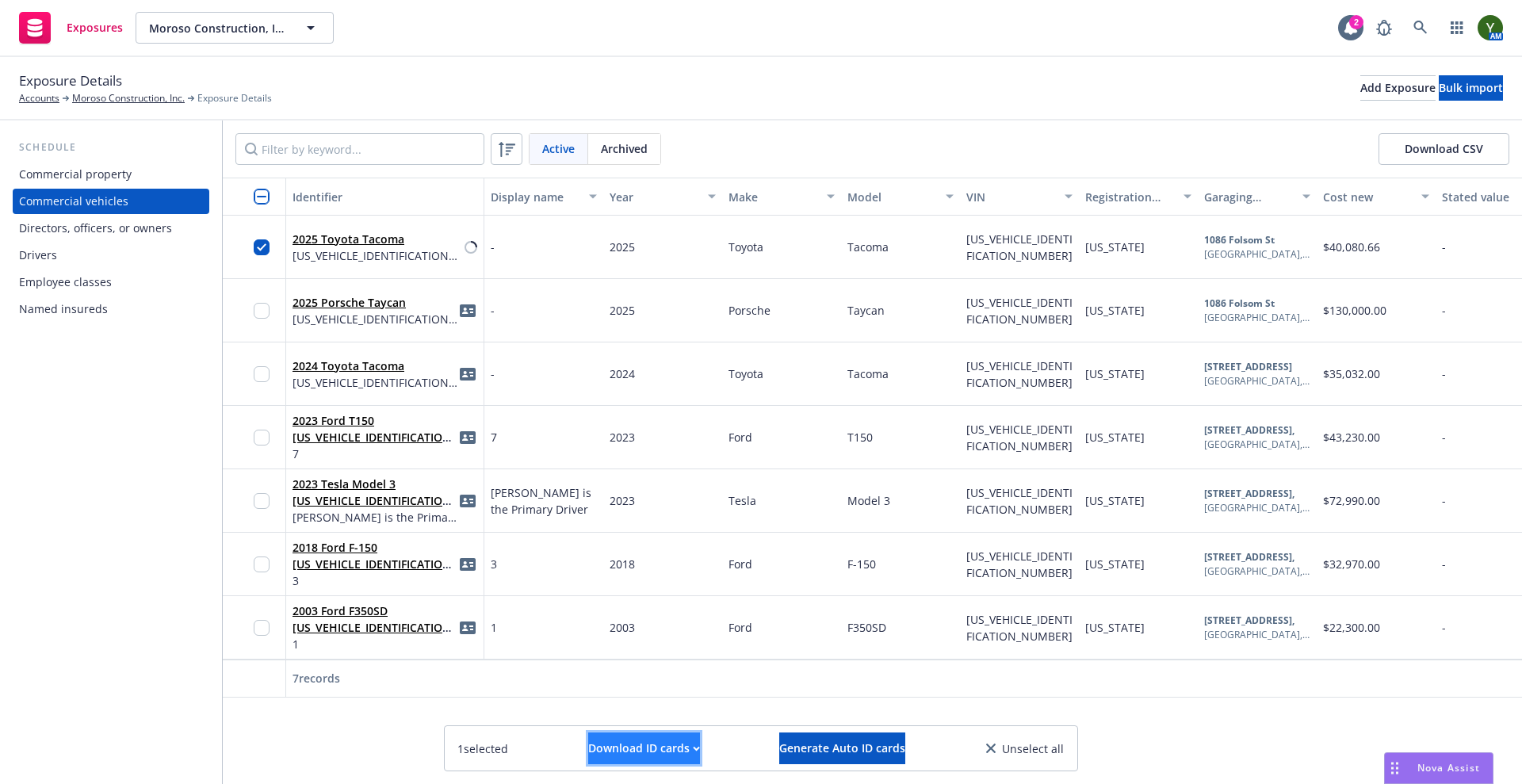
click at [622, 753] on div "Download ID cards" at bounding box center [644, 748] width 112 height 30
click at [599, 707] on link "Download uneditable ID cards" at bounding box center [613, 710] width 211 height 31
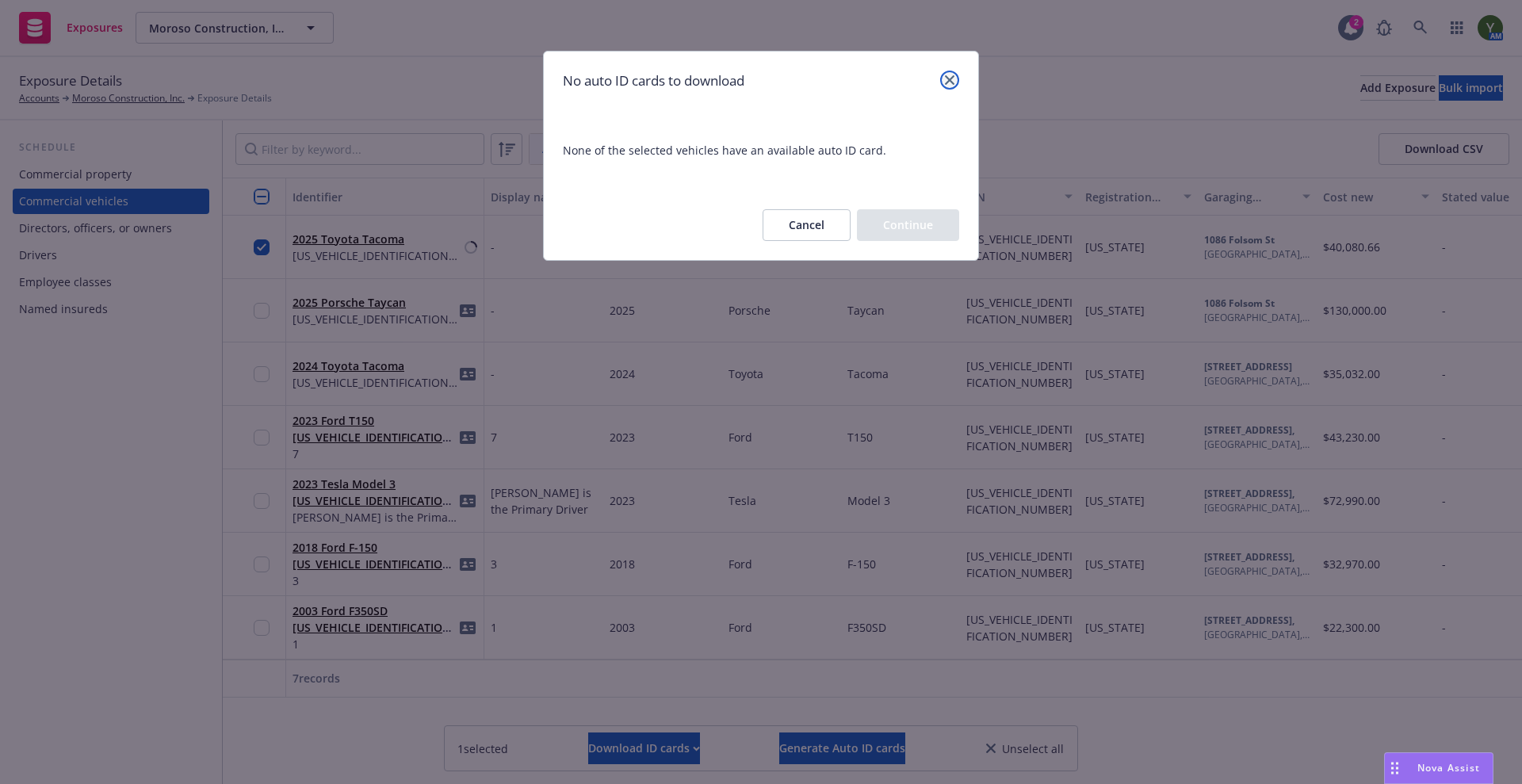
click at [942, 75] on link "close" at bounding box center [949, 79] width 19 height 19
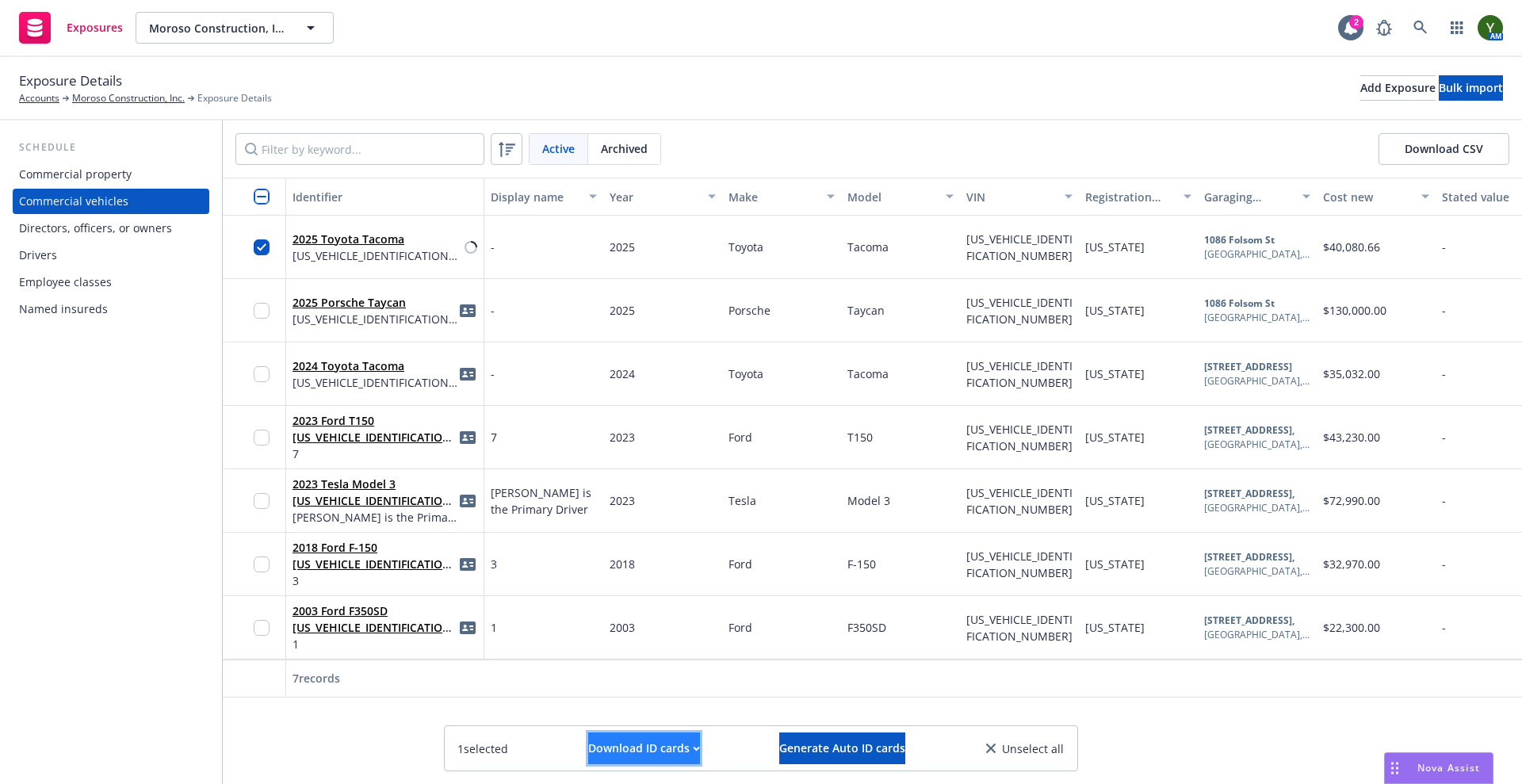
click at [595, 734] on div "Download ID cards" at bounding box center [644, 748] width 112 height 30
click at [606, 715] on link "Download uneditable ID cards" at bounding box center [613, 710] width 211 height 31
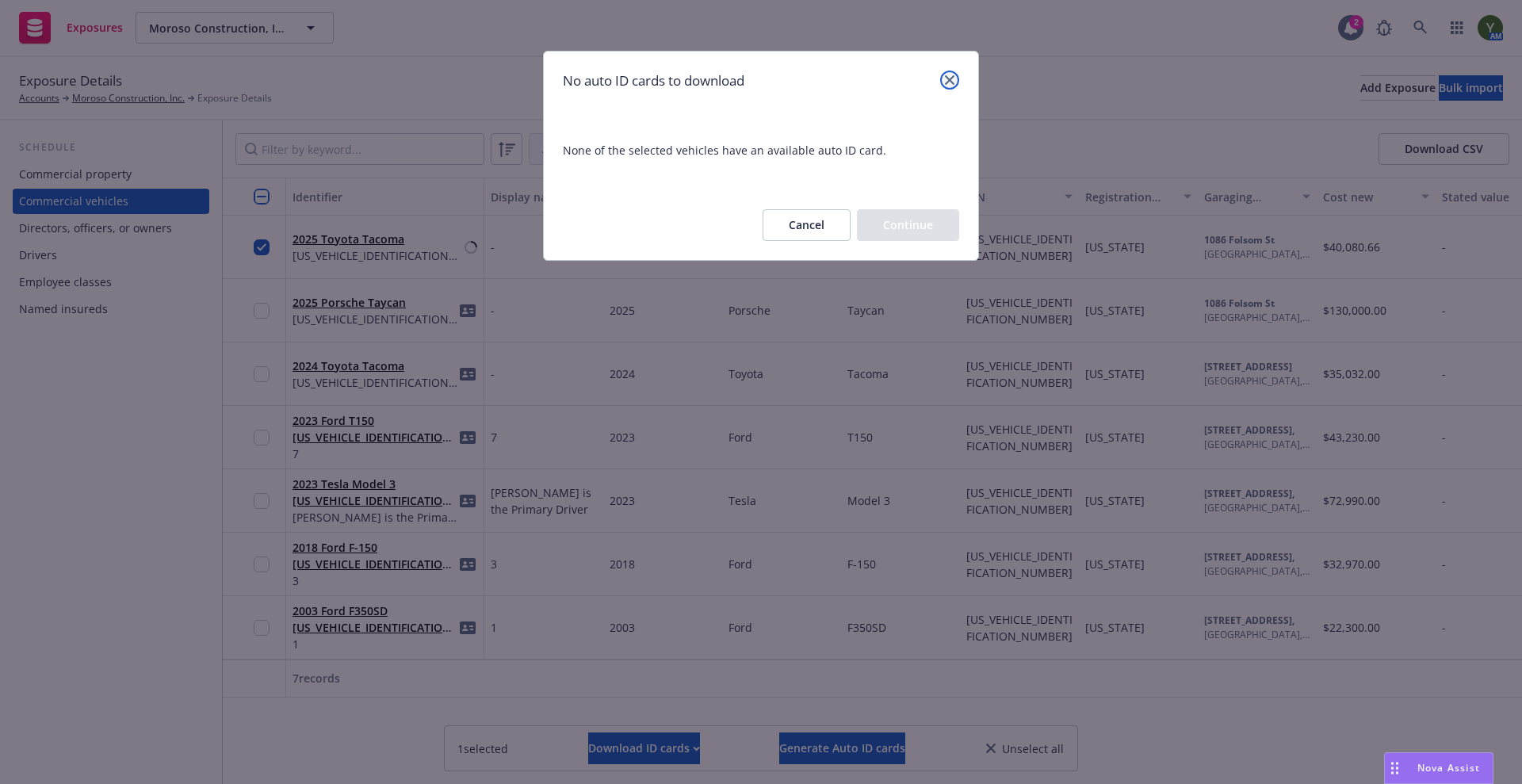
click at [955, 81] on link "close" at bounding box center [949, 79] width 19 height 19
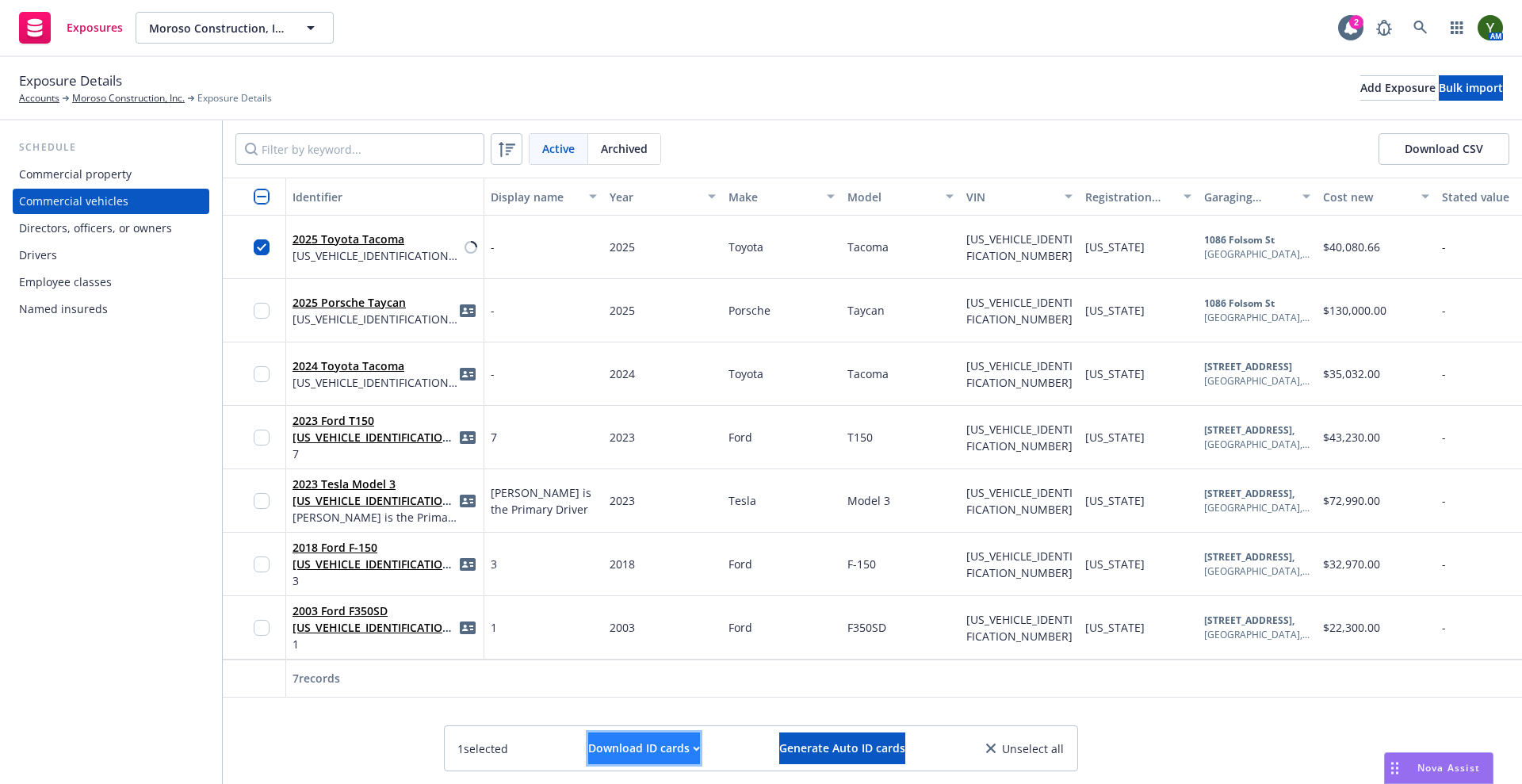
click at [650, 747] on div "Download ID cards" at bounding box center [644, 748] width 112 height 30
click at [639, 704] on link "Download uneditable ID cards" at bounding box center [613, 710] width 211 height 31
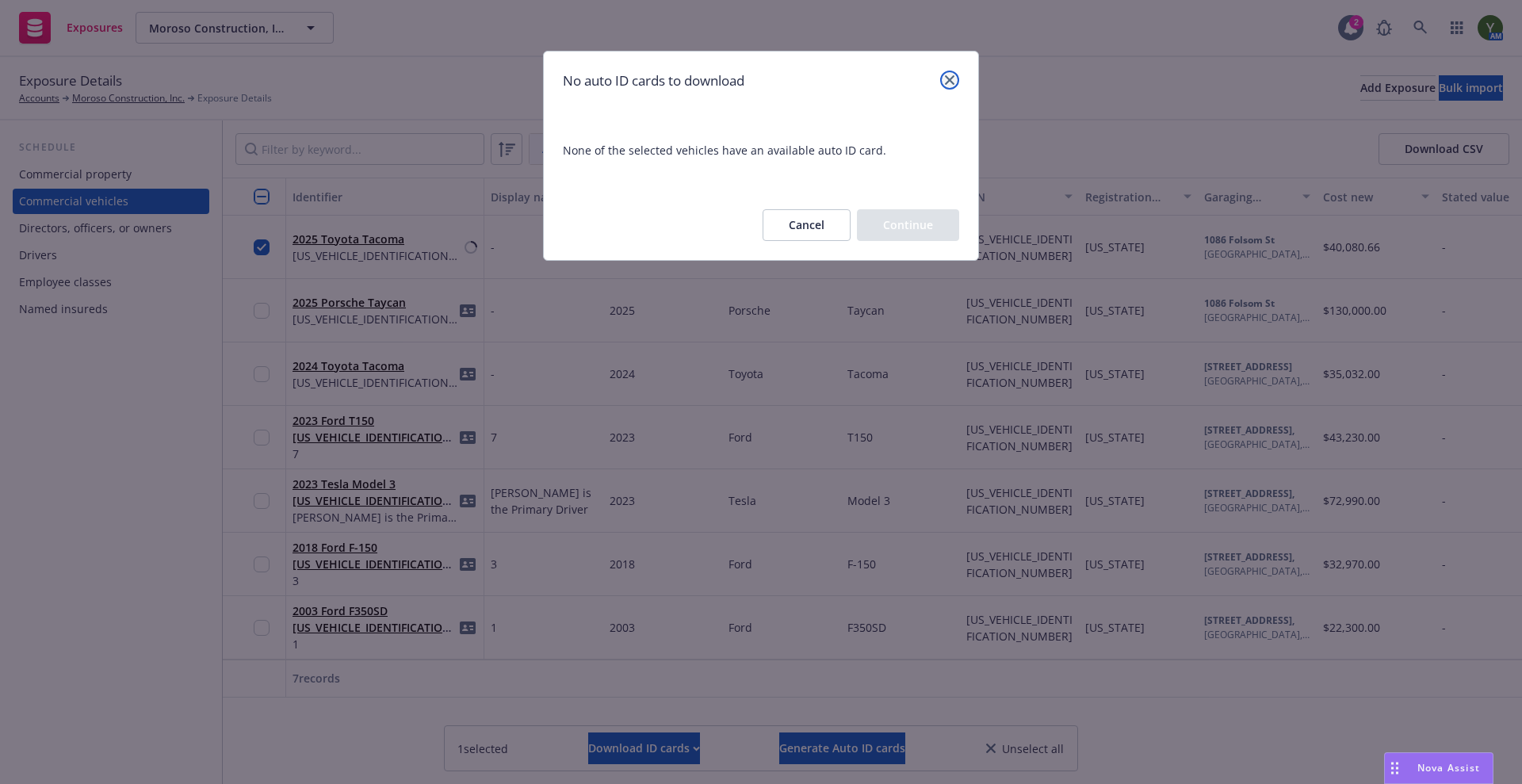
click at [947, 70] on link "close" at bounding box center [949, 79] width 19 height 19
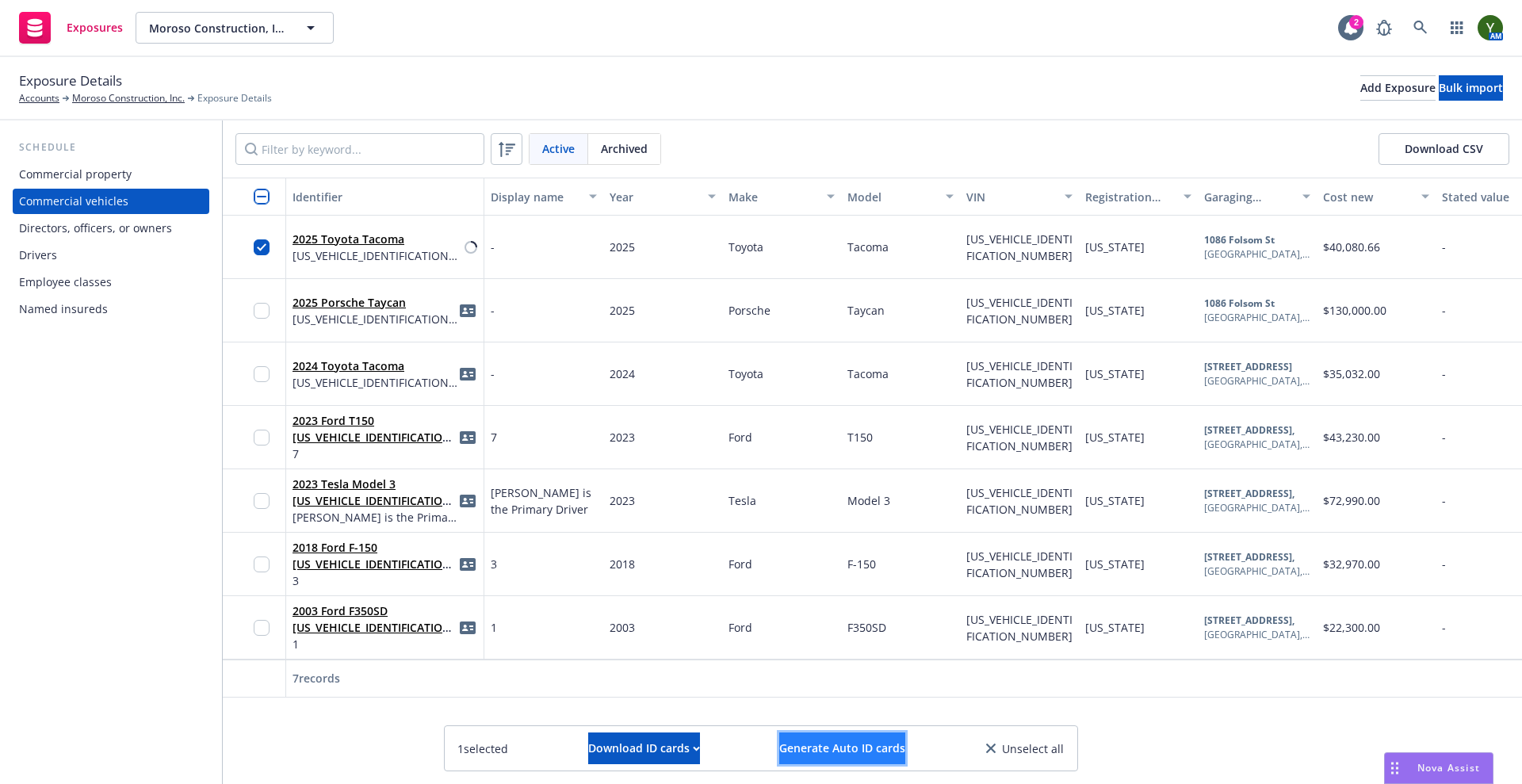
click at [824, 761] on button "Generate Auto ID cards" at bounding box center [842, 748] width 126 height 31
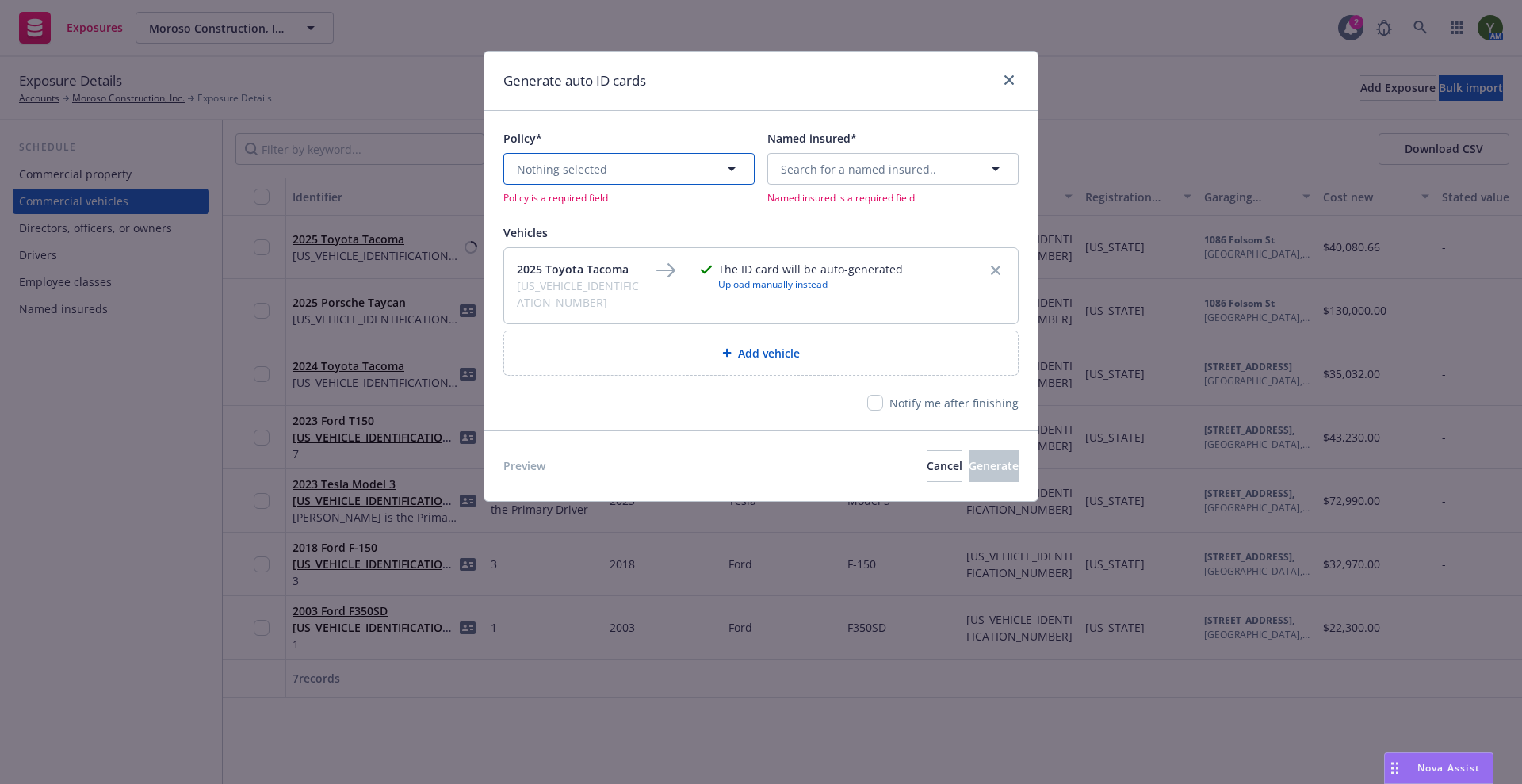
click at [559, 165] on span "Nothing selected" at bounding box center [562, 168] width 90 height 17
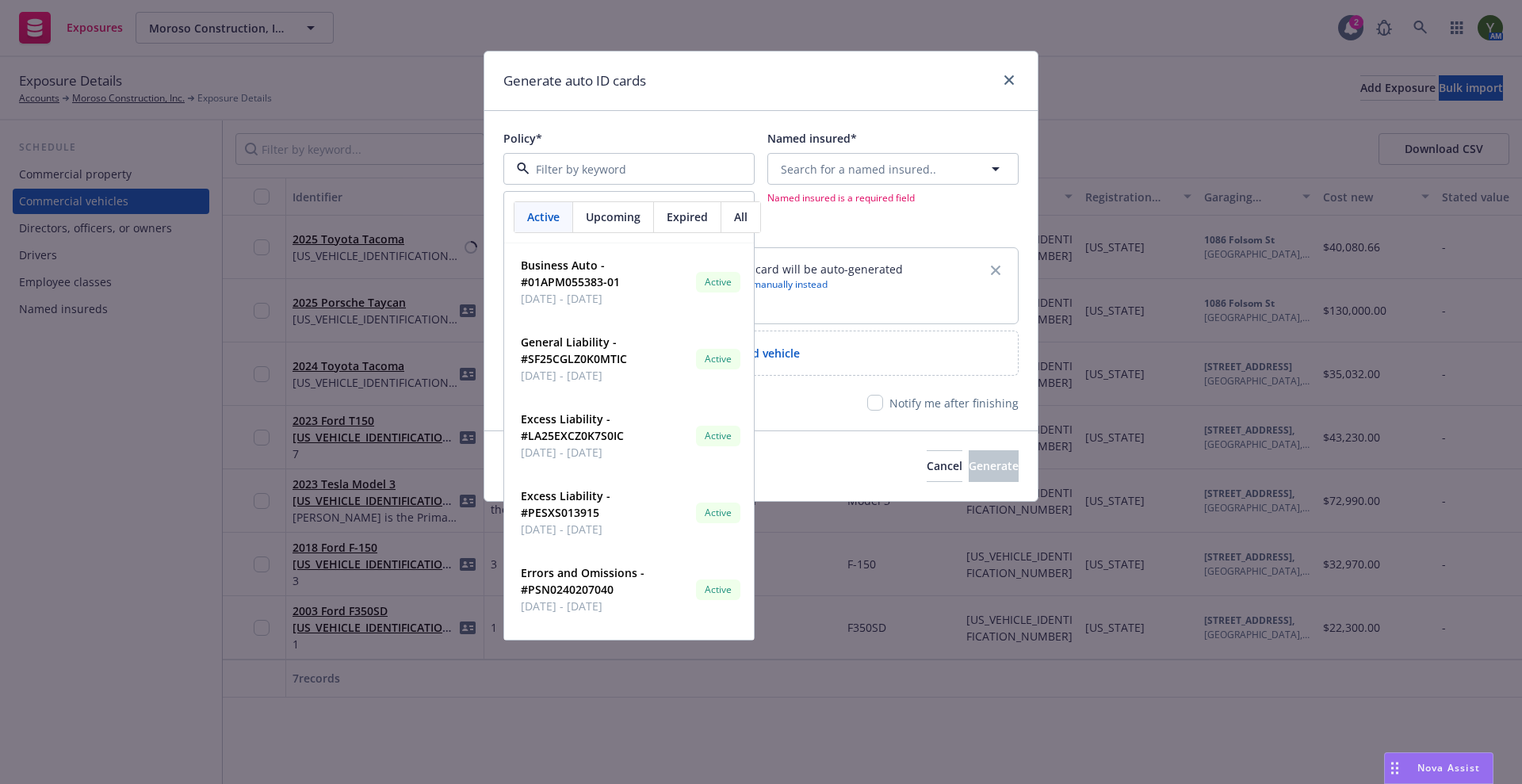
click at [559, 165] on input at bounding box center [625, 168] width 193 height 17
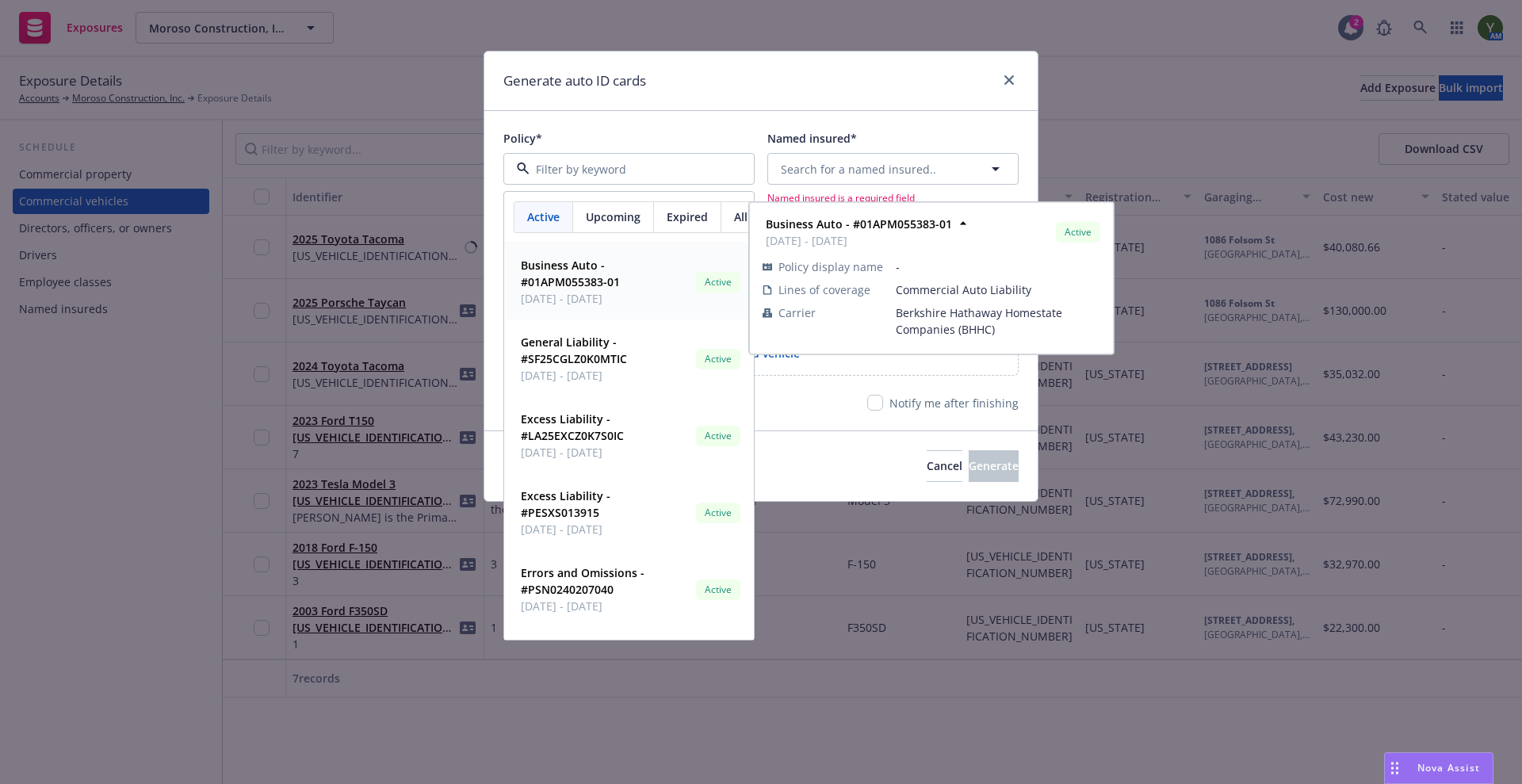
click at [575, 262] on strong "Business Auto - #01APM055383-01" at bounding box center [570, 273] width 99 height 31
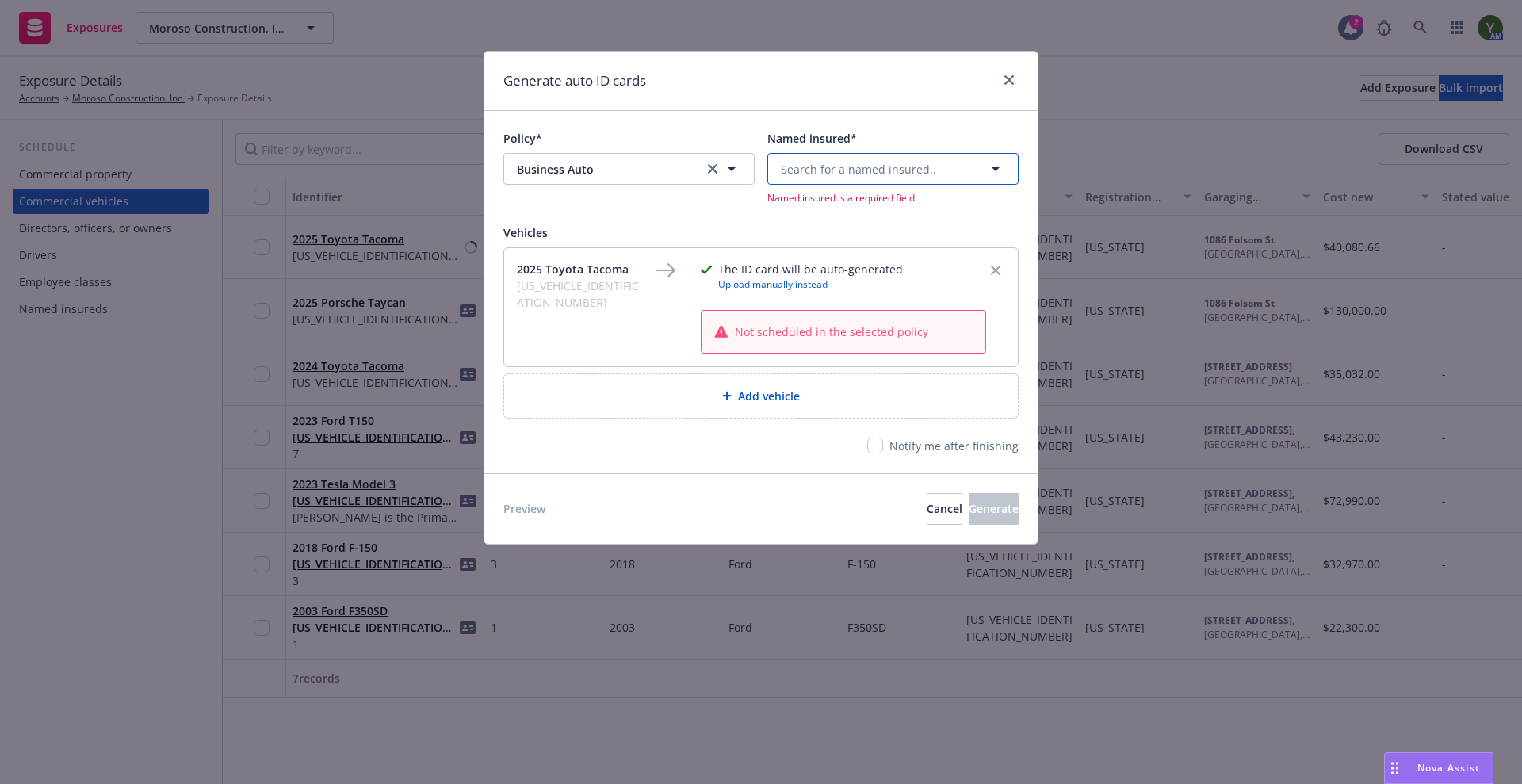
click at [871, 168] on span "Search for a named insured.." at bounding box center [858, 168] width 156 height 17
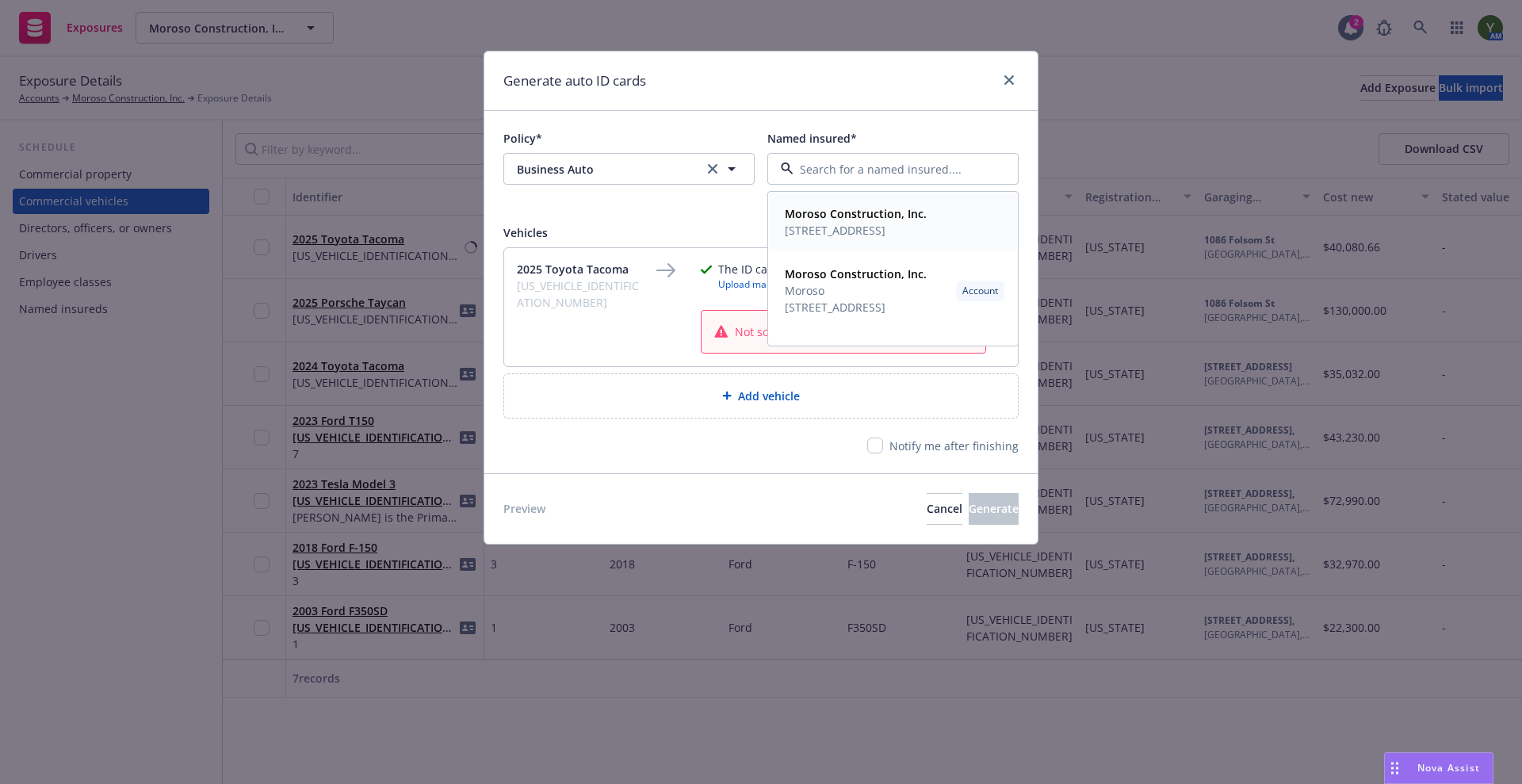
click at [853, 236] on span "[STREET_ADDRESS]" at bounding box center [855, 230] width 142 height 17
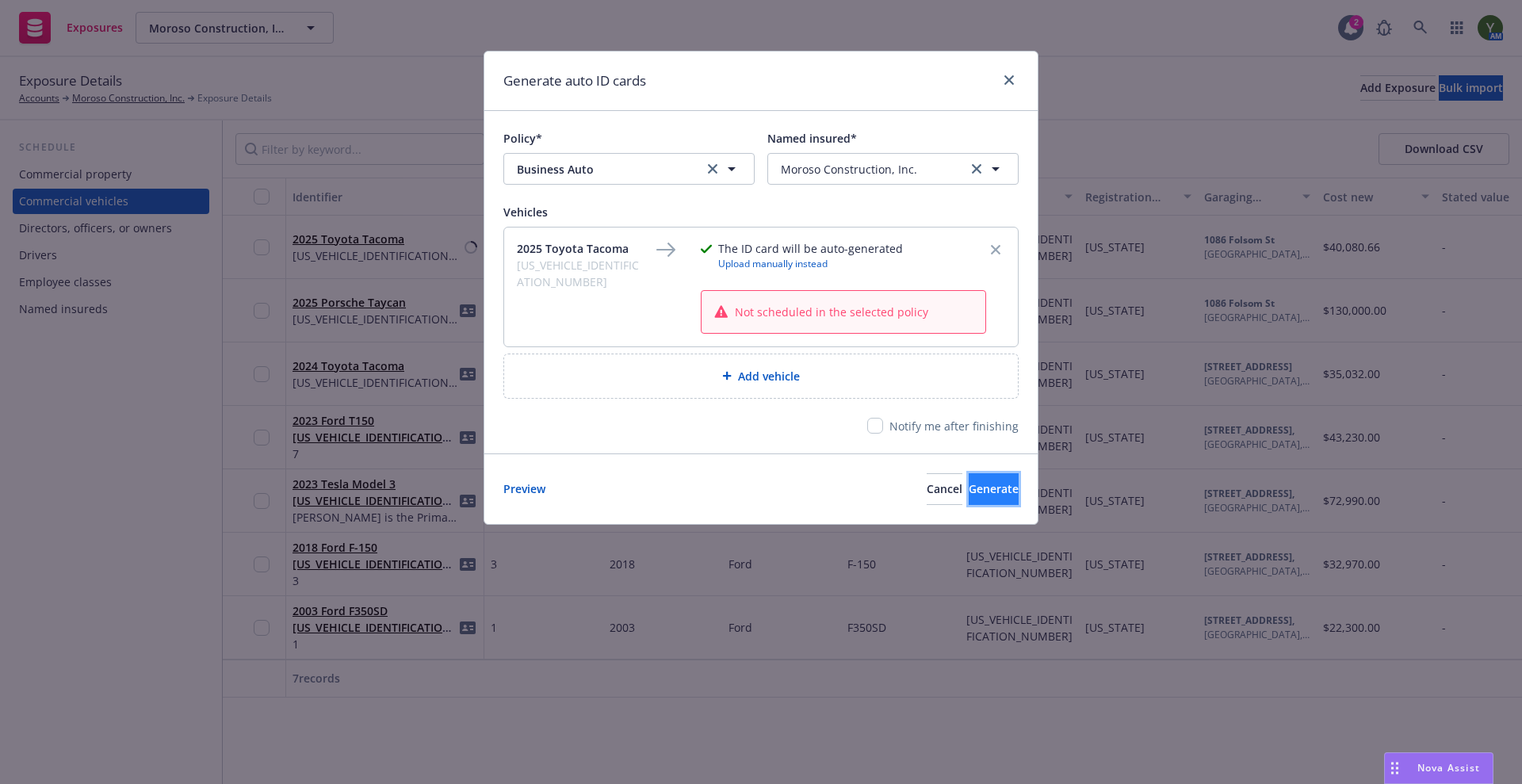
click at [969, 486] on button "Generate" at bounding box center [993, 489] width 50 height 31
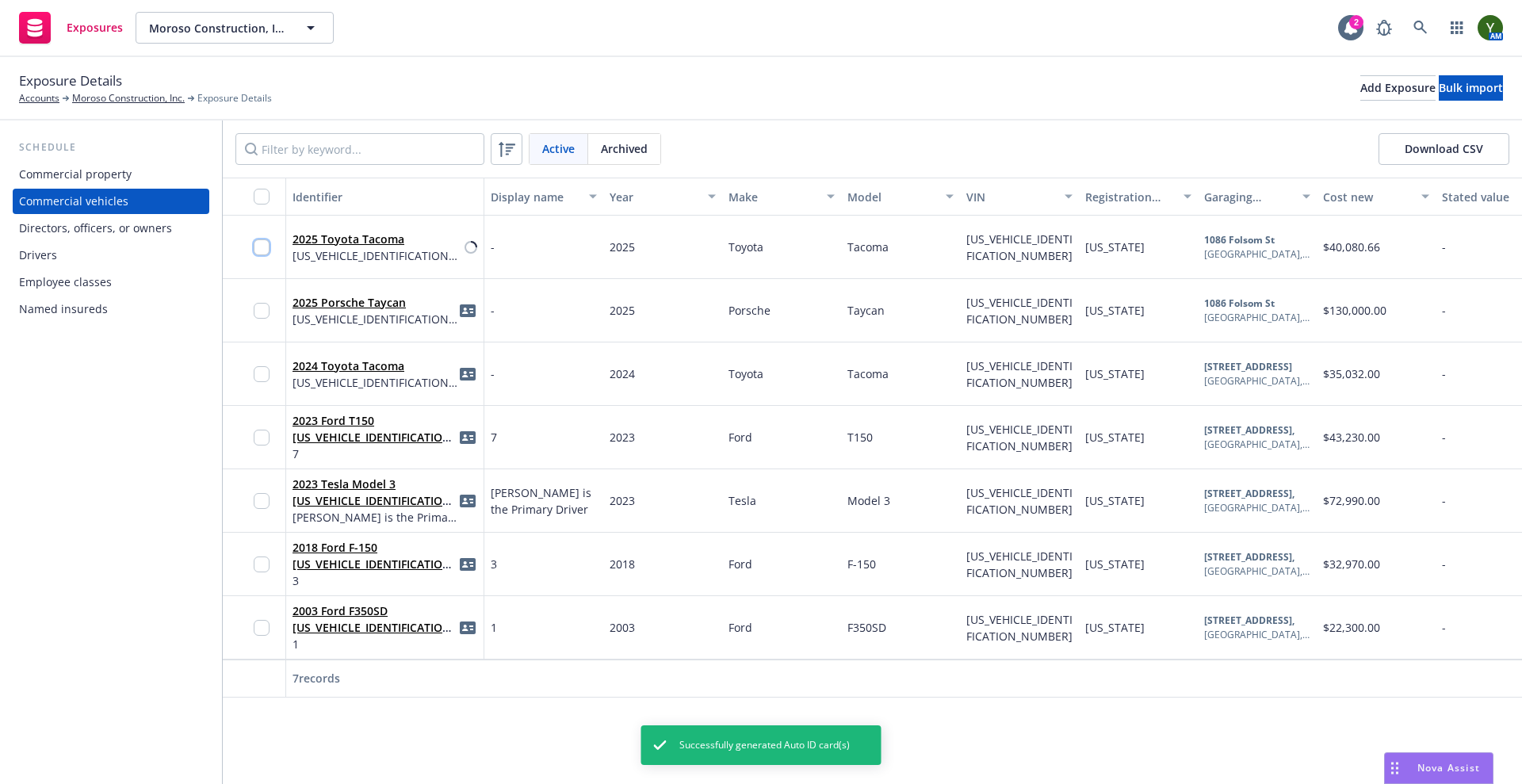
click at [259, 248] on input "checkbox" at bounding box center [261, 248] width 16 height 16
click at [591, 746] on div "Download ID cards" at bounding box center [644, 748] width 112 height 30
click at [593, 704] on link "Download uneditable ID cards" at bounding box center [613, 710] width 211 height 31
